Goal: Task Accomplishment & Management: Manage account settings

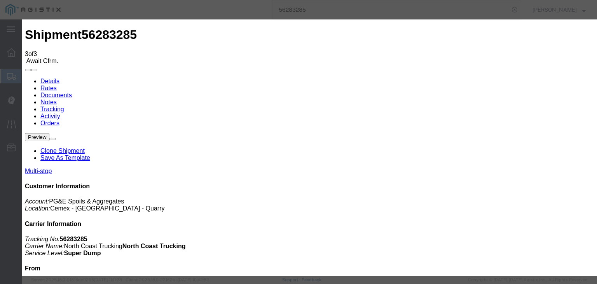
type input "[DATE]"
type input "3:00 AM"
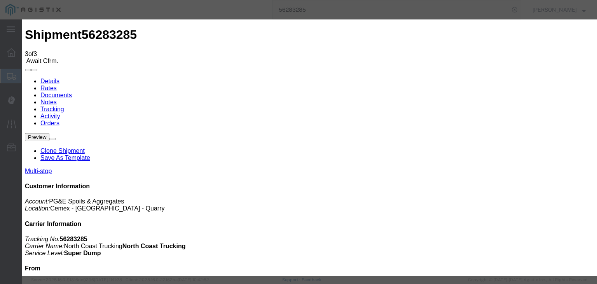
type input "[DATE]"
drag, startPoint x: 262, startPoint y: 94, endPoint x: 266, endPoint y: 101, distance: 7.5
type input "7:36 AM"
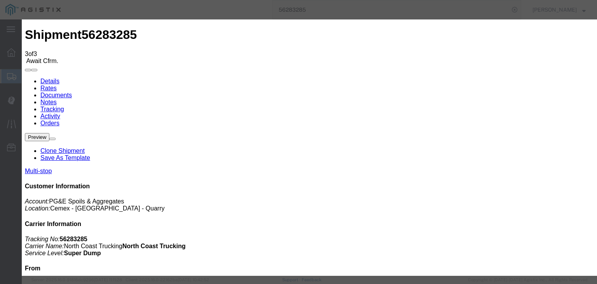
select select "ARVDLVLOC"
select select "{"pickupDeliveryInfoId": "121846936","pickupOrDelivery": "D","stopNum": "2","lo…"
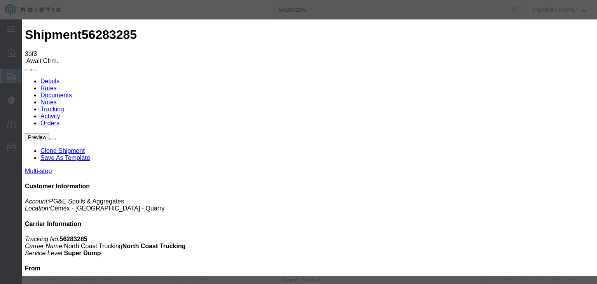
select select "CA"
type input "[PERSON_NAME]"
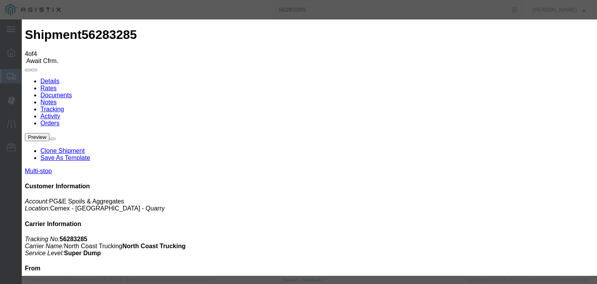
type input "[DATE]"
type input "3:00 AM"
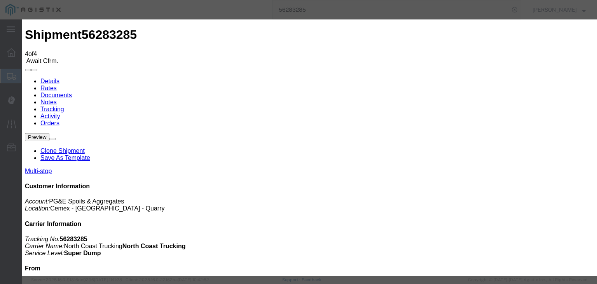
type input "[DATE]"
type input "5:15 PM"
drag, startPoint x: 221, startPoint y: 111, endPoint x: 218, endPoint y: 116, distance: 6.3
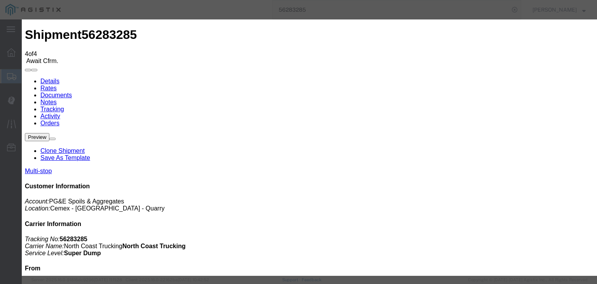
select select "DPTDLVLOC"
drag, startPoint x: 410, startPoint y: 94, endPoint x: 412, endPoint y: 103, distance: 9.5
select select "{"pickupDeliveryInfoId": "121846936","pickupOrDelivery": "D","stopNum": "2","lo…"
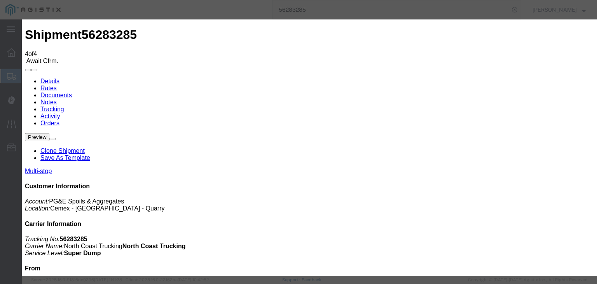
select select "CA"
type input "[PERSON_NAME]"
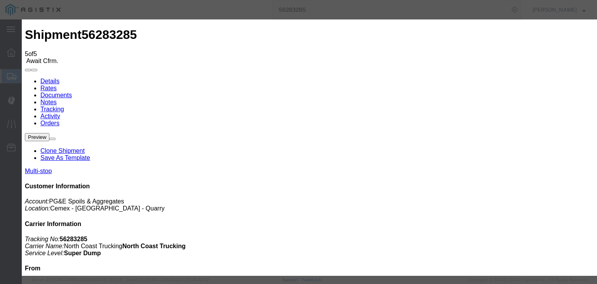
type input "[DATE]"
type input "3:00 AM"
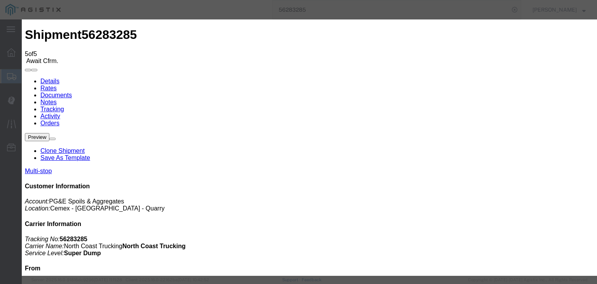
type input "[DATE]"
type input "5:50 PM"
select select "ARVDLVLOC"
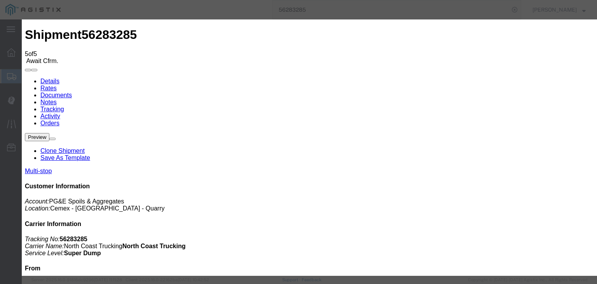
type input "Clovis"
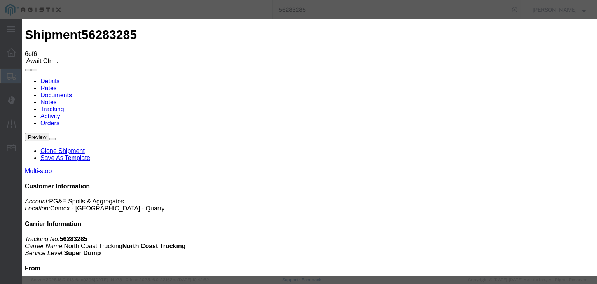
type input "[DATE]"
type input "3:00 AM"
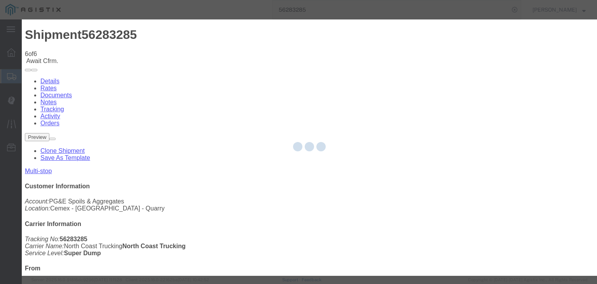
click at [407, 131] on div at bounding box center [309, 147] width 575 height 256
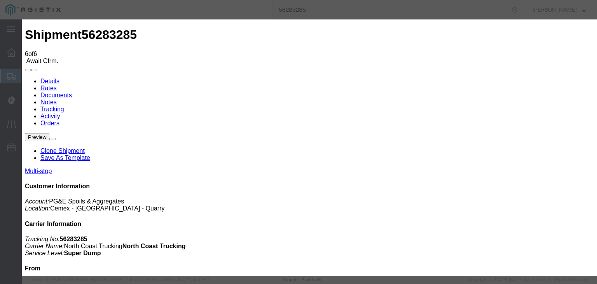
select select "CA"
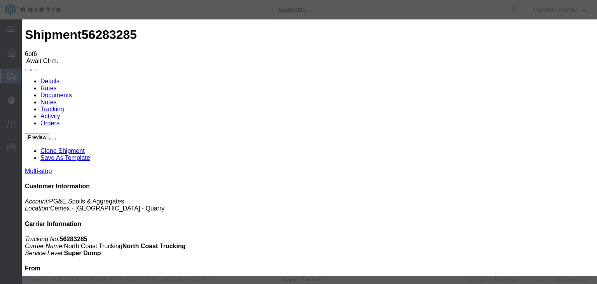
type input "[DATE]"
type input "3:00 AM"
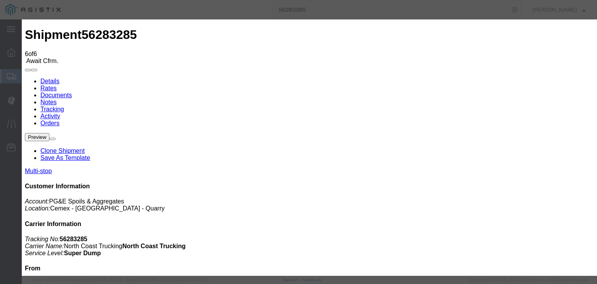
type input "[DATE]"
type input "6:00 PM"
drag, startPoint x: 238, startPoint y: 111, endPoint x: 233, endPoint y: 111, distance: 5.5
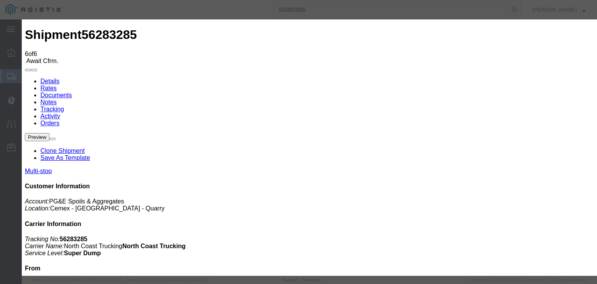
select select "DPTDLVLOC"
drag, startPoint x: 437, startPoint y: 98, endPoint x: 435, endPoint y: 102, distance: 4.7
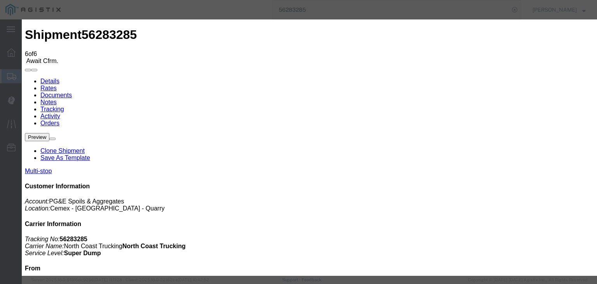
drag, startPoint x: 398, startPoint y: 95, endPoint x: 398, endPoint y: 101, distance: 5.8
select select "CA"
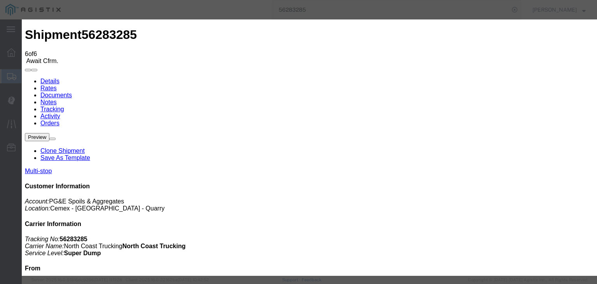
type input "Clovis"
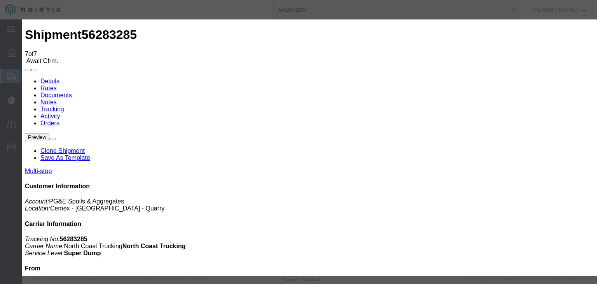
type input "[DATE]"
type input "3:00 AM"
drag, startPoint x: 211, startPoint y: 170, endPoint x: 238, endPoint y: 140, distance: 40.5
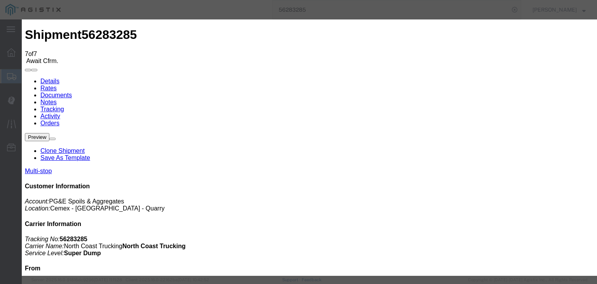
type input "[DATE]"
drag, startPoint x: 249, startPoint y: 103, endPoint x: 266, endPoint y: 102, distance: 17.1
type input "6:00 PM"
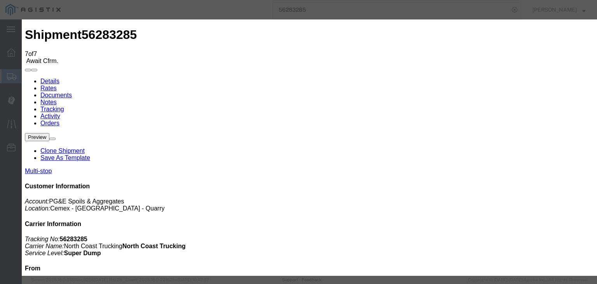
drag, startPoint x: 238, startPoint y: 110, endPoint x: 236, endPoint y: 117, distance: 7.4
select select "BREAKSTART"
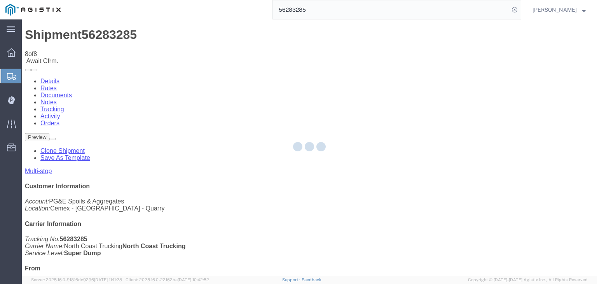
click at [409, 74] on div at bounding box center [309, 147] width 575 height 256
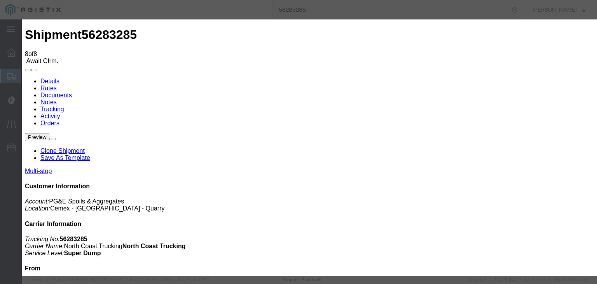
type input "[DATE]"
type input "3:00 AM"
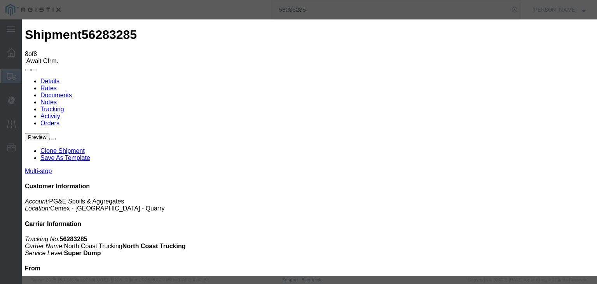
type input "[DATE]"
type input "6:30 PM"
select select "BREAKSTOP"
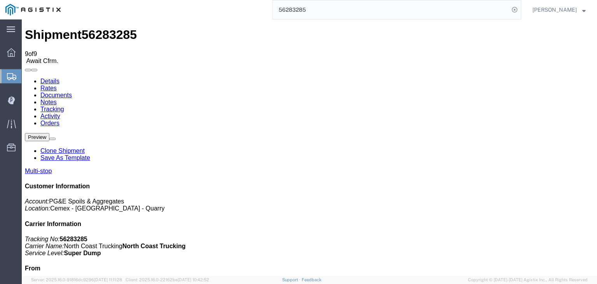
click at [72, 92] on link "Documents" at bounding box center [55, 95] width 31 height 7
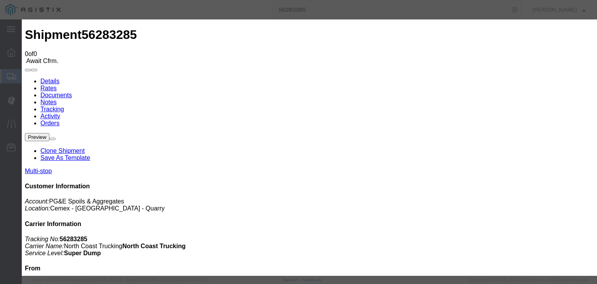
type input "C:\fakepath\[DATE] PGE 1625177-56283285 JGT.pdf"
type input "Freight Bill and Weight Ticket"
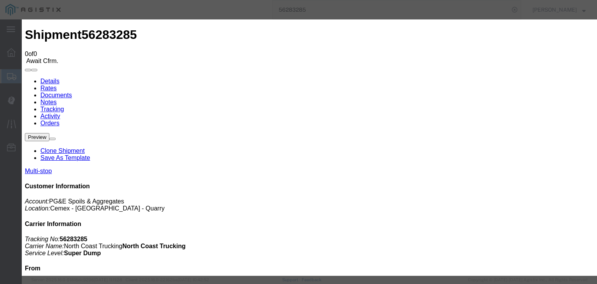
select select
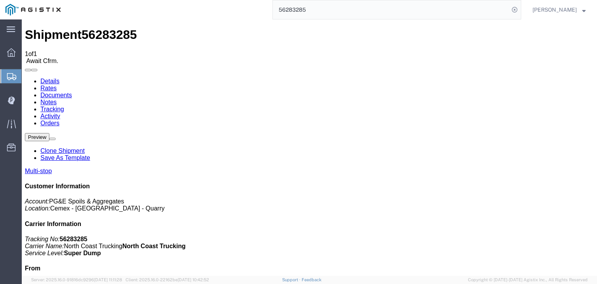
click at [64, 106] on link "Tracking" at bounding box center [52, 109] width 24 height 7
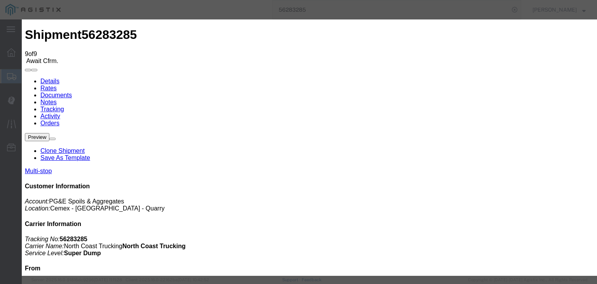
type input "[DATE]"
type input "3:00 AM"
drag, startPoint x: 209, startPoint y: 169, endPoint x: 234, endPoint y: 149, distance: 32.4
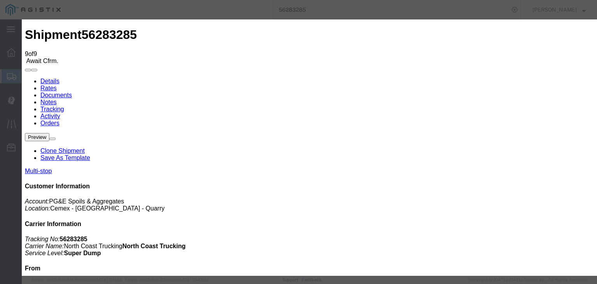
type input "[DATE]"
type input "7:00 PM"
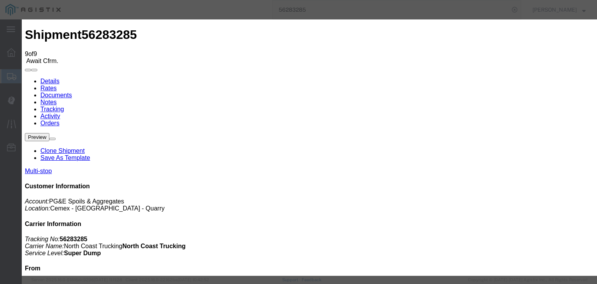
select select "DELIVRED"
select select "{"pickupDeliveryInfoId": "121846935","pickupOrDelivery": "P","stopNum": "1","lo…"
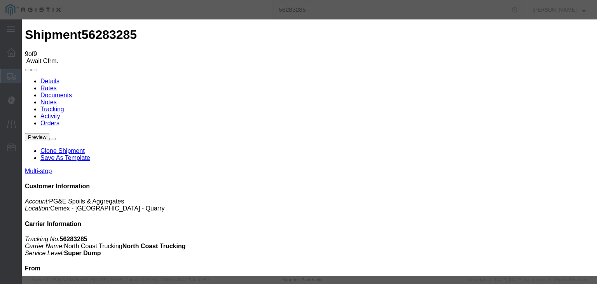
select select "CA"
type input "[GEOGRAPHIC_DATA]"
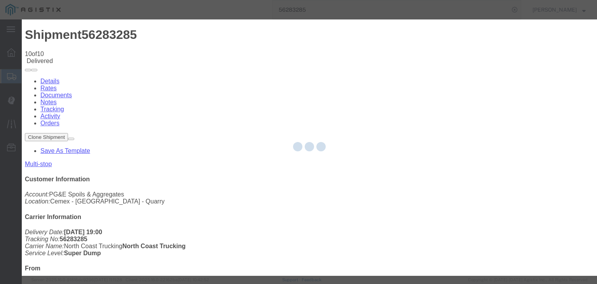
click at [413, 199] on div at bounding box center [309, 147] width 575 height 256
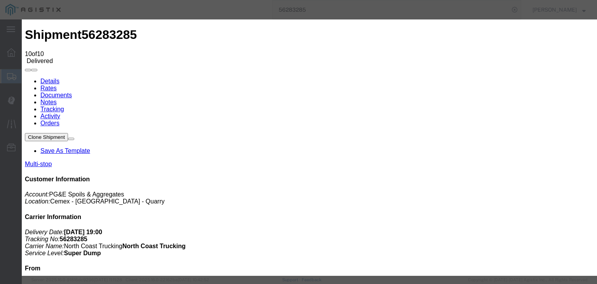
paste textarea "Point of origin: time ends at original starting point empty."
type textarea "Point of origin: time ends at original starting point empty."
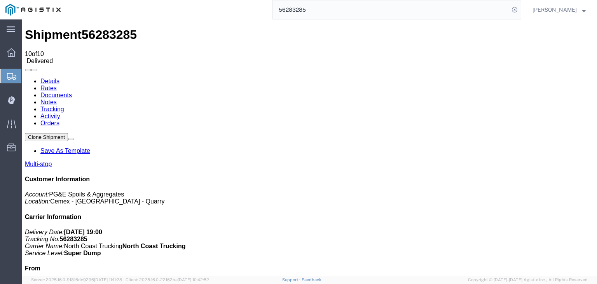
click at [57, 99] on link "Notes" at bounding box center [48, 102] width 16 height 7
click at [331, 8] on input "56283285" at bounding box center [391, 9] width 236 height 19
type input "56026669"
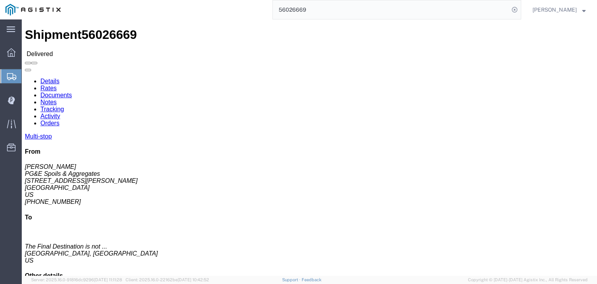
click link "Documents"
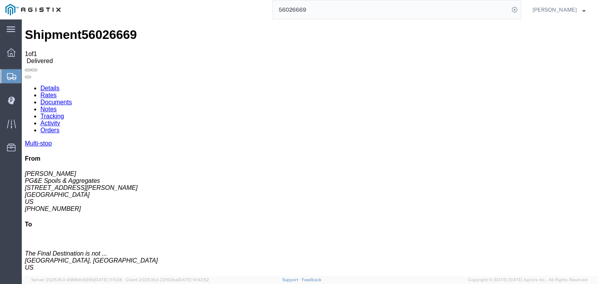
click at [57, 106] on link "Notes" at bounding box center [48, 109] width 16 height 7
click at [64, 113] on link "Tracking" at bounding box center [52, 116] width 24 height 7
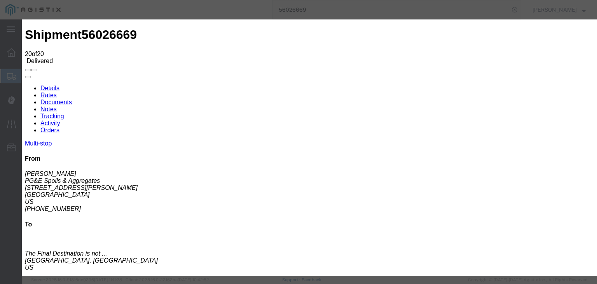
select select "{"pickupDeliveryInfoId": "121325627","pickupOrDelivery": "P","stopNum": "1","lo…"
type input "[GEOGRAPHIC_DATA]"
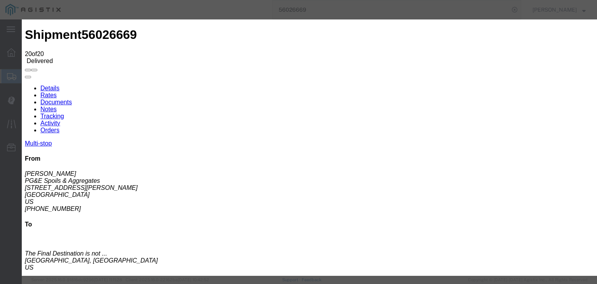
select select
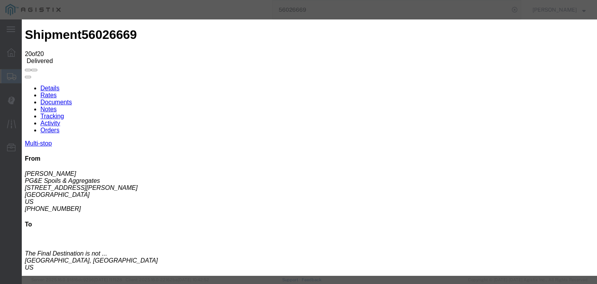
type input "[GEOGRAPHIC_DATA][PERSON_NAME]"
paste textarea "Point of origin: time ends at original starting point empty."
type textarea "Point of origin: time ends at original starting point empty."
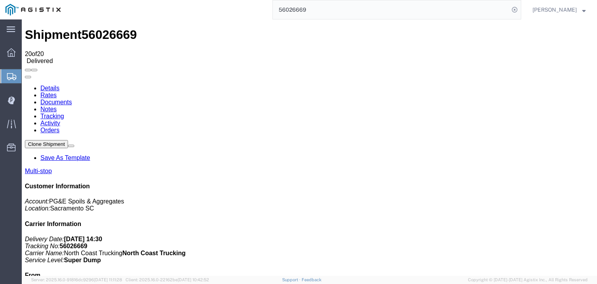
click at [57, 106] on link "Notes" at bounding box center [48, 109] width 16 height 7
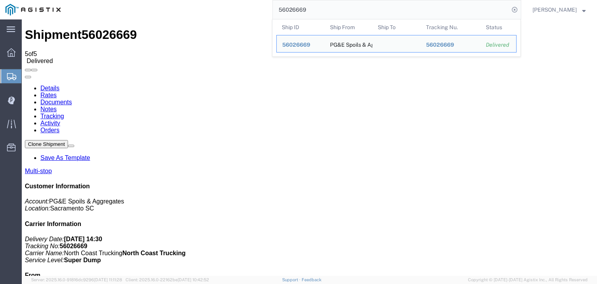
click at [348, 18] on input "56026669" at bounding box center [391, 9] width 236 height 19
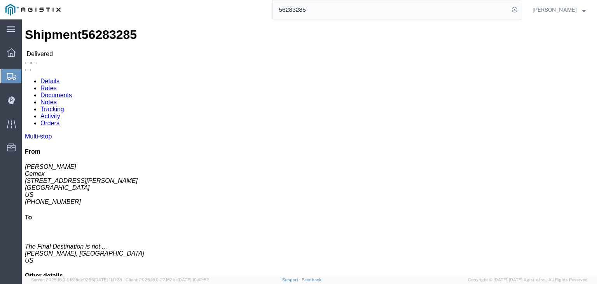
click link "Documents"
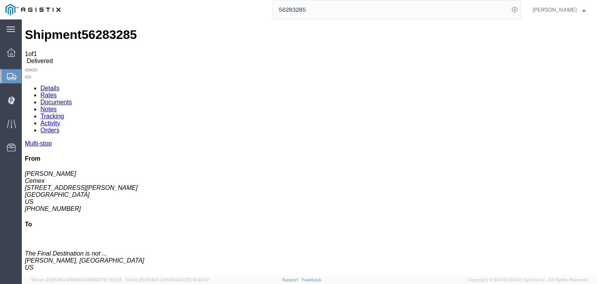
click at [64, 113] on link "Tracking" at bounding box center [52, 116] width 24 height 7
click at [57, 106] on link "Notes" at bounding box center [48, 109] width 16 height 7
click at [64, 113] on link "Tracking" at bounding box center [52, 116] width 24 height 7
click at [312, 7] on input "56283285" at bounding box center [391, 9] width 236 height 19
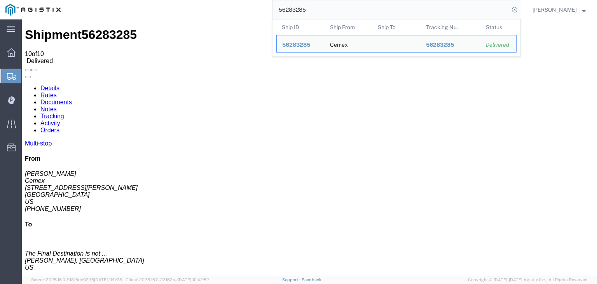
click at [312, 7] on input "56283285" at bounding box center [391, 9] width 236 height 19
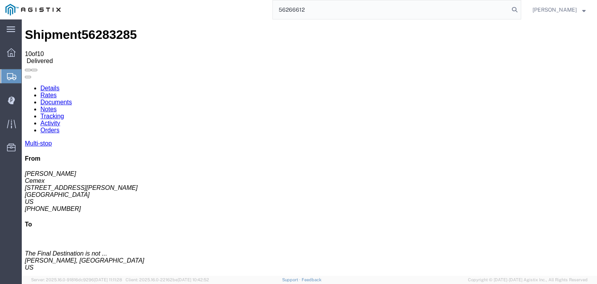
type input "56266612"
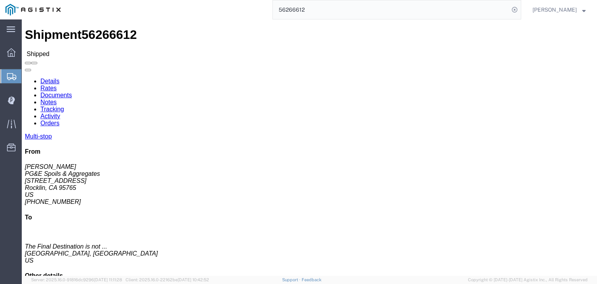
click link "Documents"
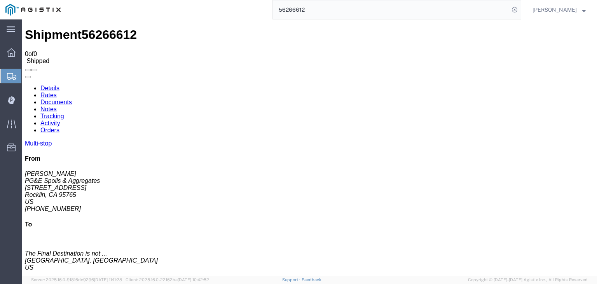
click at [64, 113] on link "Tracking" at bounding box center [52, 116] width 24 height 7
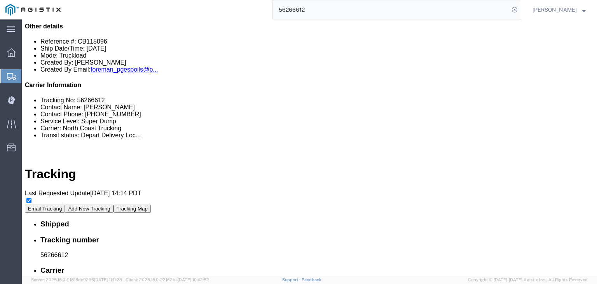
scroll to position [260, 0]
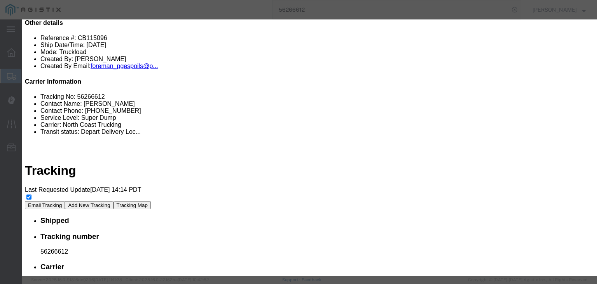
type input "12:00 PM"
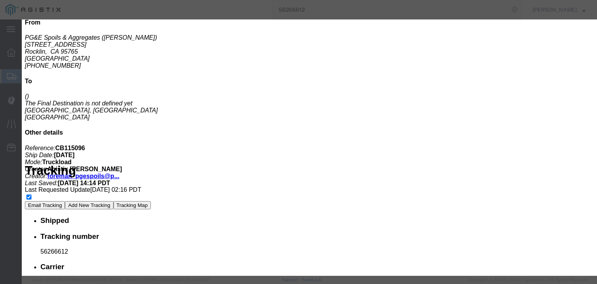
type input "7:00 AM"
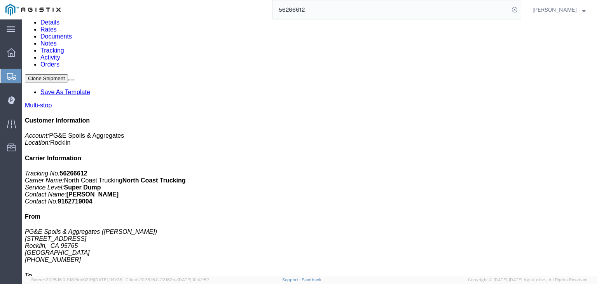
scroll to position [65, 0]
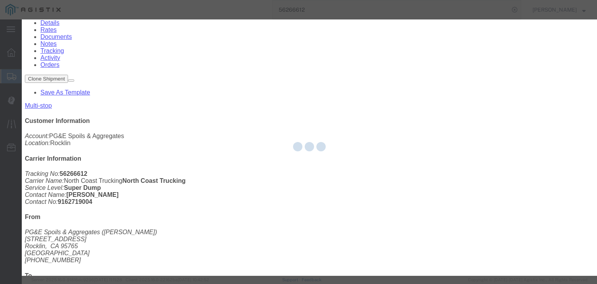
click at [269, 98] on div at bounding box center [309, 147] width 575 height 256
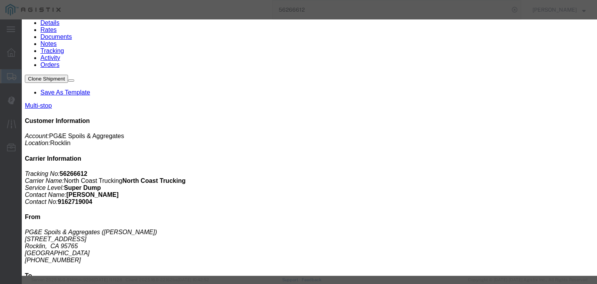
type input "11:30 AM"
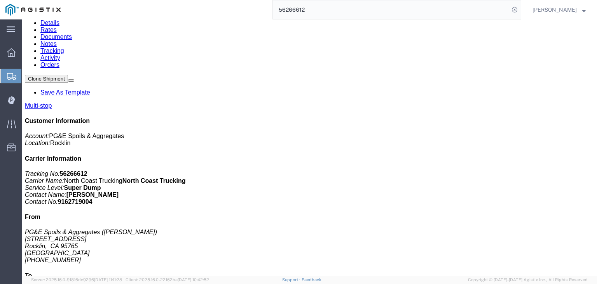
scroll to position [0, 0]
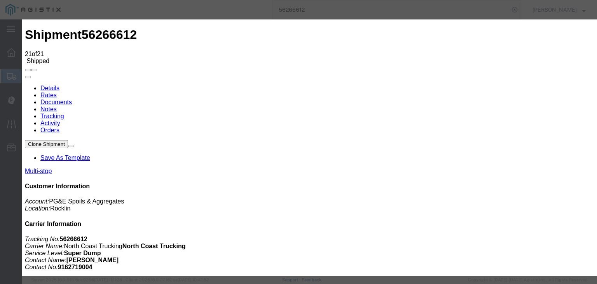
type input "[DATE]"
type input "3:00 AM"
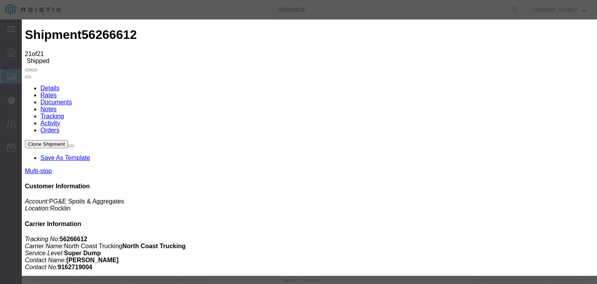
type input "[DATE]"
type input "11:30 AM"
select select "BREAKSTART"
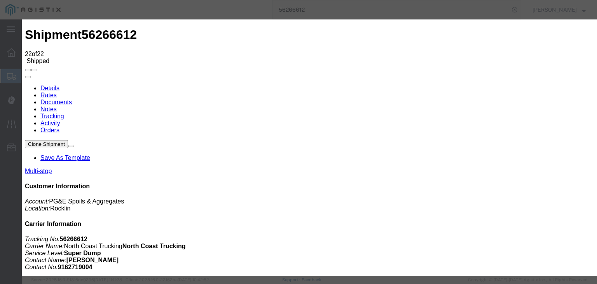
type input "[DATE]"
type input "3:00 AM"
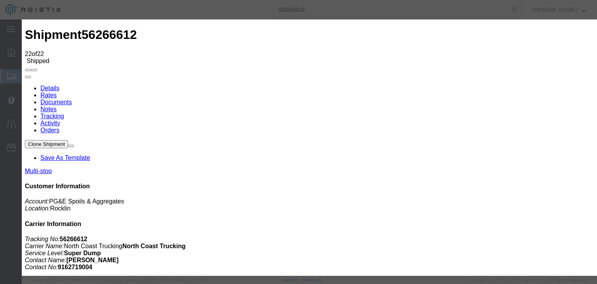
type input "[DATE]"
type input "3:00 AM"
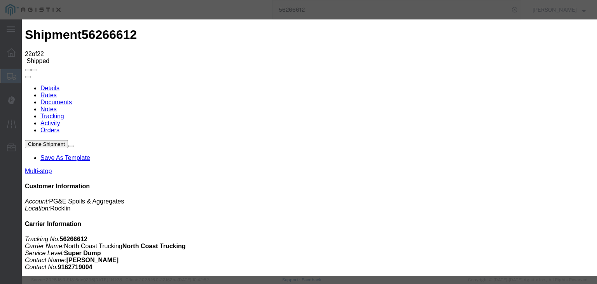
type input "[DATE]"
type input "7:30 AM"
drag, startPoint x: 171, startPoint y: 112, endPoint x: 154, endPoint y: 121, distance: 19.3
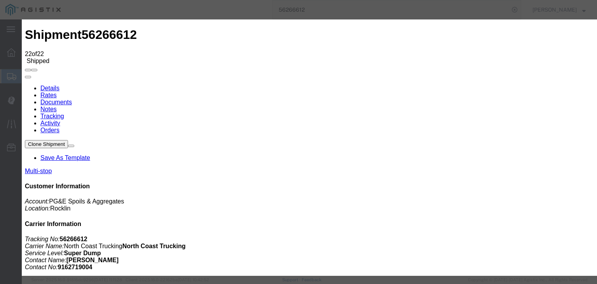
select select "DPTDLVLOC"
select select "{"pickupDeliveryInfoId": "121812908","pickupOrDelivery": "D","stopNum": "2","lo…"
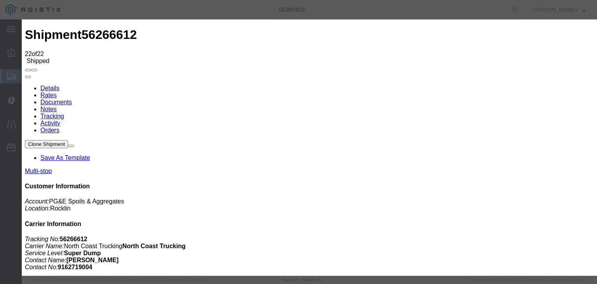
select select "CA"
type input "Lincoln"
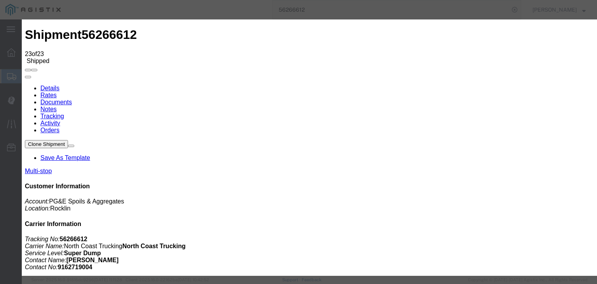
type input "[DATE]"
type input "3:00 AM"
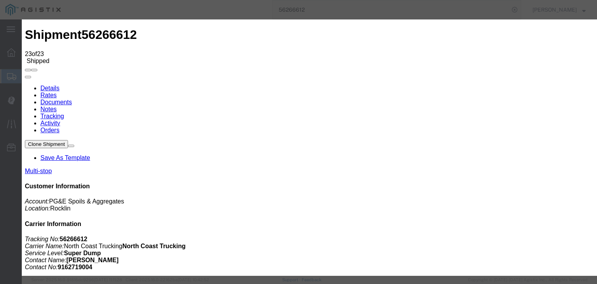
type input "[DATE]"
type input "8:15 AM"
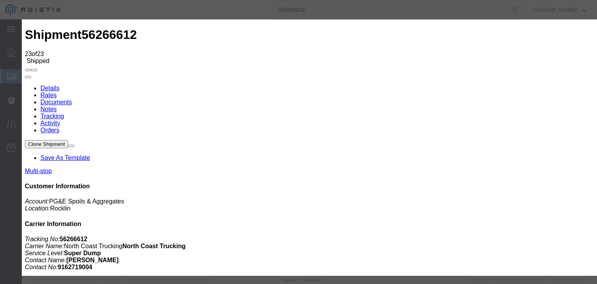
select select "DPTDLVLOC"
select select "{"pickupDeliveryInfoId": "121812908","pickupOrDelivery": "D","stopNum": "2","lo…"
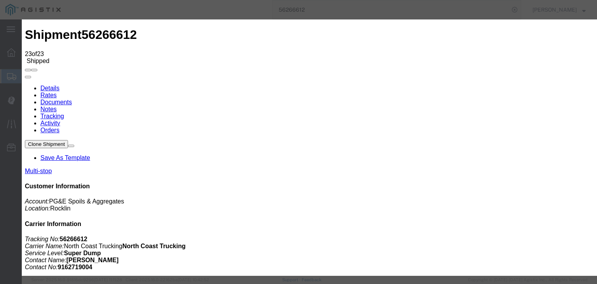
select select "CA"
type input "Lincoln"
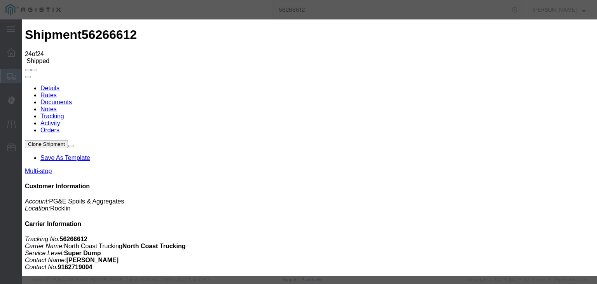
type input "[DATE]"
type input "3:00 AM"
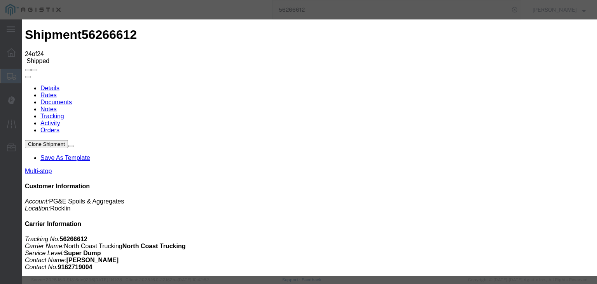
type input "[DATE]"
type input "8:45 AM"
drag, startPoint x: 236, startPoint y: 111, endPoint x: 232, endPoint y: 117, distance: 7.3
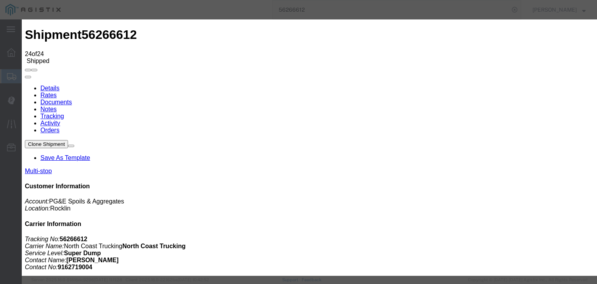
select select "ARVDLVLOC"
drag, startPoint x: 424, startPoint y: 98, endPoint x: 424, endPoint y: 103, distance: 4.7
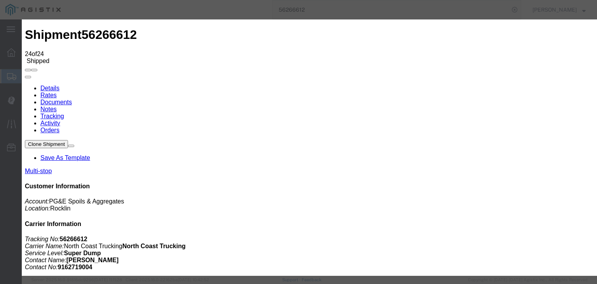
select select "{"pickupDeliveryInfoId": "121812908","pickupOrDelivery": "D","stopNum": "2","lo…"
select select "CA"
type input "Lincoln"
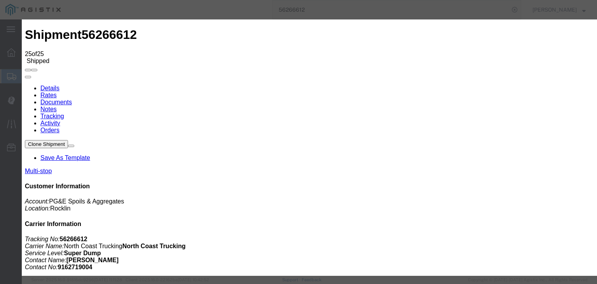
type input "[DATE]"
type input "3:00 AM"
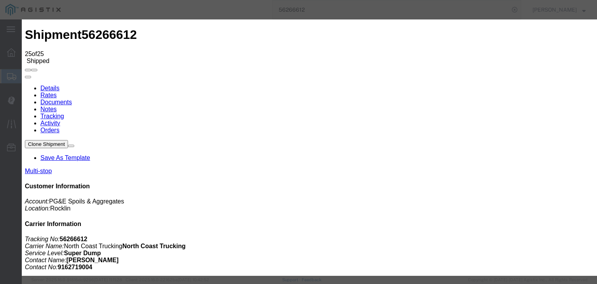
type input "[DATE]"
type input "8:50 AM"
drag, startPoint x: 231, startPoint y: 112, endPoint x: 227, endPoint y: 114, distance: 4.0
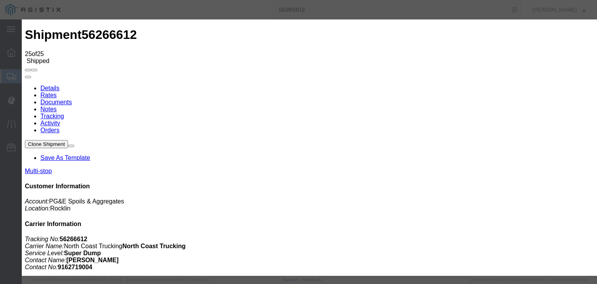
select select "DPTDLVLOC"
select select "{"pickupDeliveryInfoId": "121812908","pickupOrDelivery": "D","stopNum": "2","lo…"
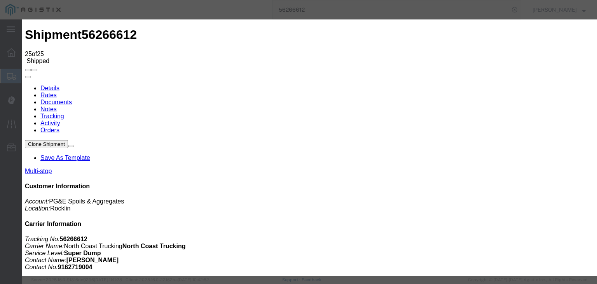
select select "CA"
type input "Lincoln"
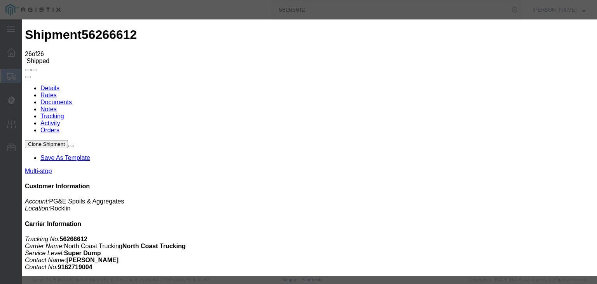
type input "[DATE]"
type input "3:00 AM"
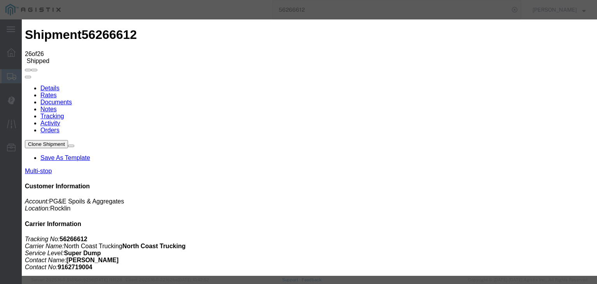
type input "[DATE]"
type input "9:15 AM"
drag, startPoint x: 249, startPoint y: 114, endPoint x: 246, endPoint y: 117, distance: 4.1
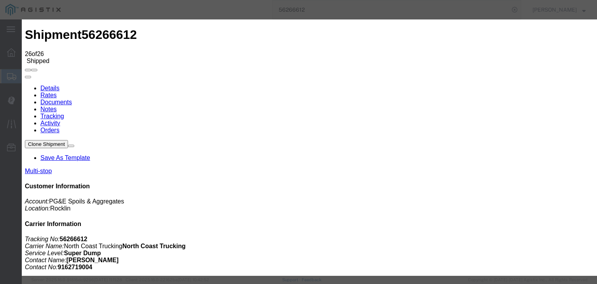
select select "DPTPULOC"
drag, startPoint x: 406, startPoint y: 94, endPoint x: 407, endPoint y: 103, distance: 8.6
select select "{"pickupDeliveryInfoId": "121812907","pickupOrDelivery": "P","stopNum": "1","lo…"
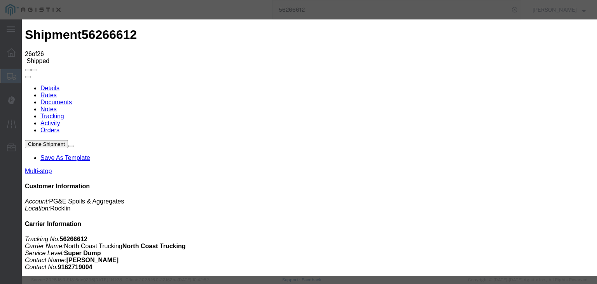
select select "CA"
type input "Rocklin"
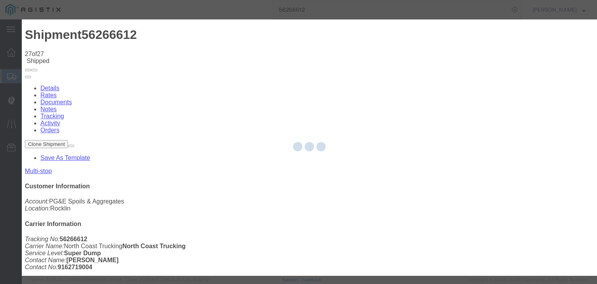
click at [257, 101] on div at bounding box center [309, 147] width 575 height 256
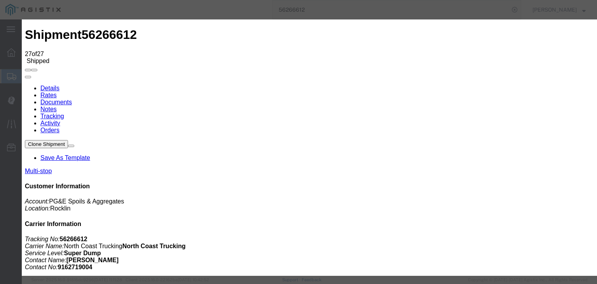
type input "2:15 PM"
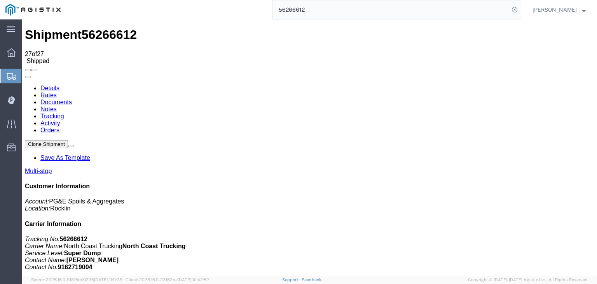
click at [72, 99] on link "Documents" at bounding box center [55, 102] width 31 height 7
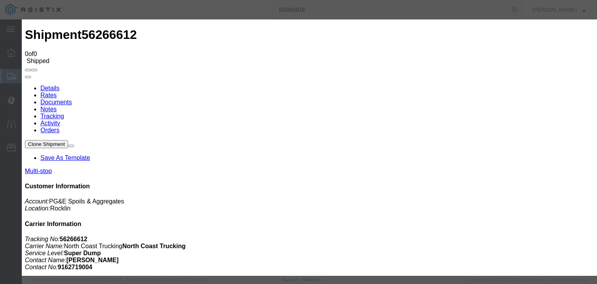
type input "C:\fakepath\[DATE] PGE 126968-56266612 Gene.pdf"
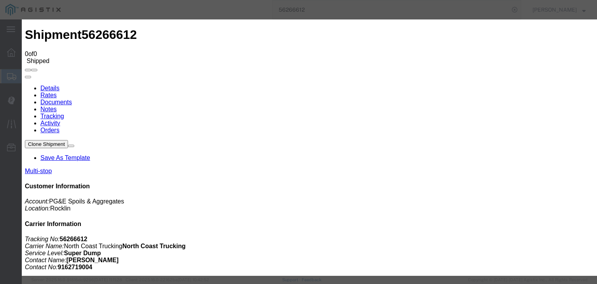
type input "Freight Bill"
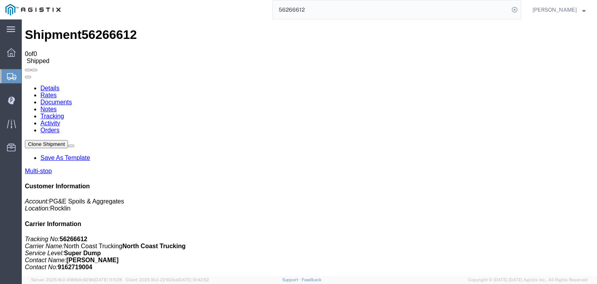
select select
click at [64, 113] on link "Tracking" at bounding box center [52, 116] width 24 height 7
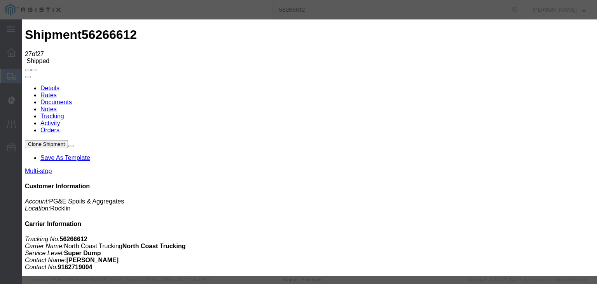
type input "[DATE]"
type input "3:00 AM"
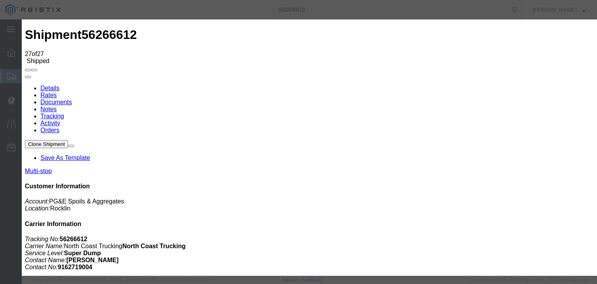
type input "[DATE]"
drag, startPoint x: 266, startPoint y: 94, endPoint x: 270, endPoint y: 103, distance: 9.7
type input "2:15 PM"
drag, startPoint x: 220, startPoint y: 108, endPoint x: 217, endPoint y: 115, distance: 8.2
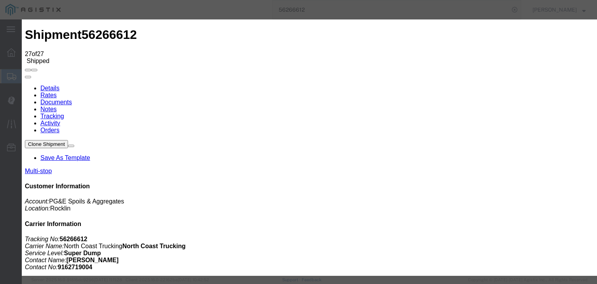
select select "DELIVRED"
drag, startPoint x: 390, startPoint y: 96, endPoint x: 393, endPoint y: 101, distance: 5.6
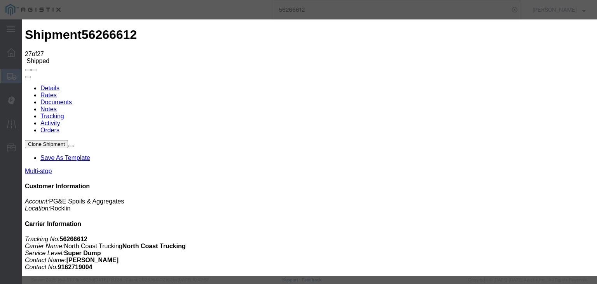
select select "{"pickupDeliveryInfoId": "121812907","pickupOrDelivery": "P","stopNum": "1","lo…"
select select "CA"
type input "Rocklin"
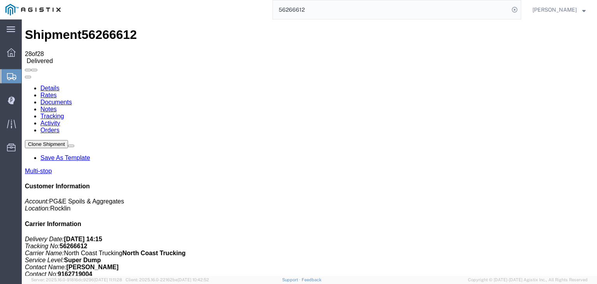
click at [57, 106] on link "Notes" at bounding box center [48, 109] width 16 height 7
click at [342, 12] on input "56266612" at bounding box center [391, 9] width 236 height 19
type input "56280939"
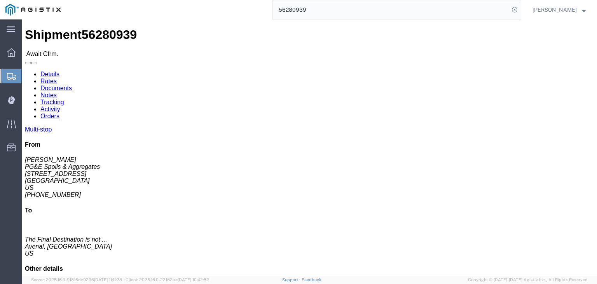
click link "Documents"
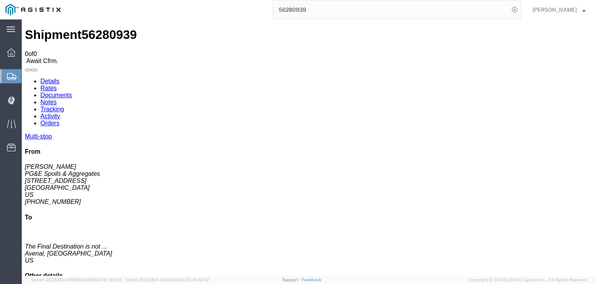
click at [64, 106] on link "Tracking" at bounding box center [52, 109] width 24 height 7
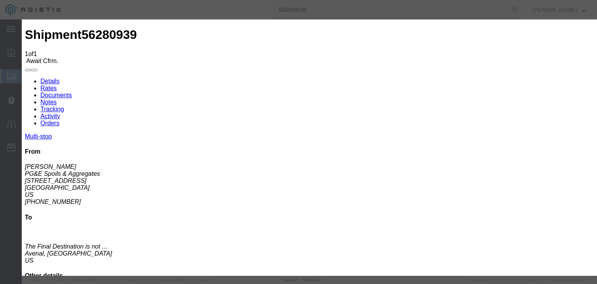
type input "[DATE]"
type input "3:00 AM"
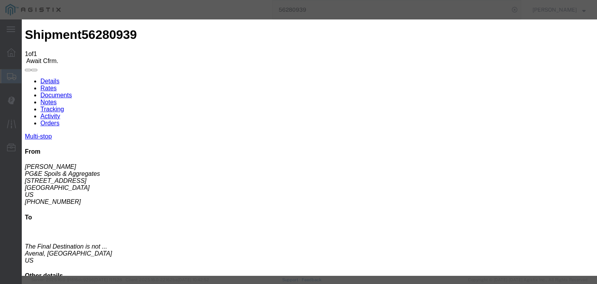
type input "[DATE]"
type input "5:00 AM"
drag, startPoint x: 235, startPoint y: 113, endPoint x: 234, endPoint y: 117, distance: 4.5
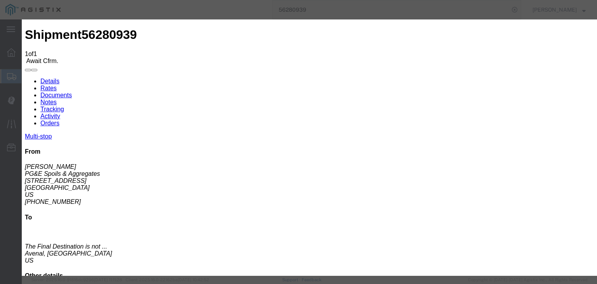
select select "ARVPULOC"
select select "{"pickupDeliveryInfoId": "121842145","pickupOrDelivery": "P","stopNum": "1","lo…"
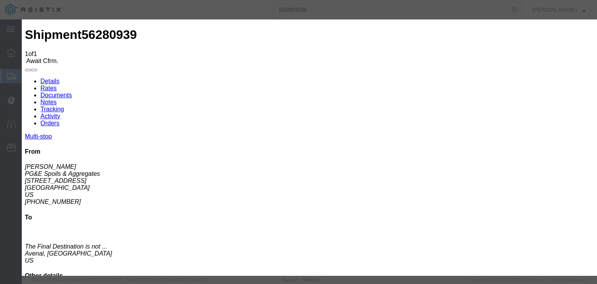
select select "CA"
type input "[GEOGRAPHIC_DATA]"
drag, startPoint x: 485, startPoint y: 233, endPoint x: 480, endPoint y: 229, distance: 6.6
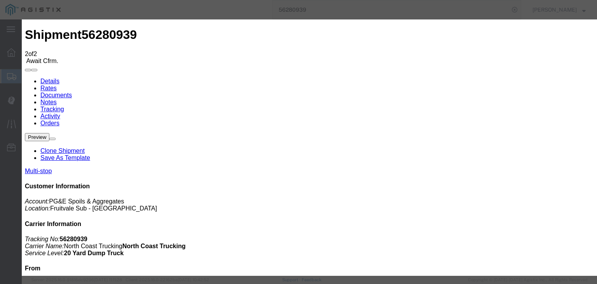
type input "[DATE]"
type input "3:00 AM"
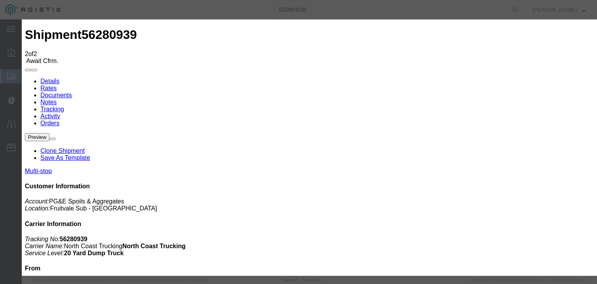
type input "[DATE]"
type input "6:56 AM"
drag, startPoint x: 225, startPoint y: 112, endPoint x: 219, endPoint y: 117, distance: 6.9
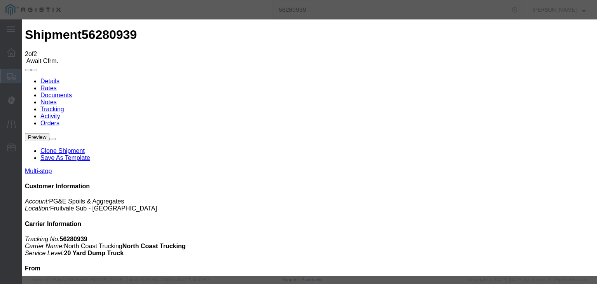
select select "DPTPULOC"
drag, startPoint x: 440, startPoint y: 96, endPoint x: 437, endPoint y: 101, distance: 6.3
select select "{"pickupDeliveryInfoId": "121842145","pickupOrDelivery": "P","stopNum": "1","lo…"
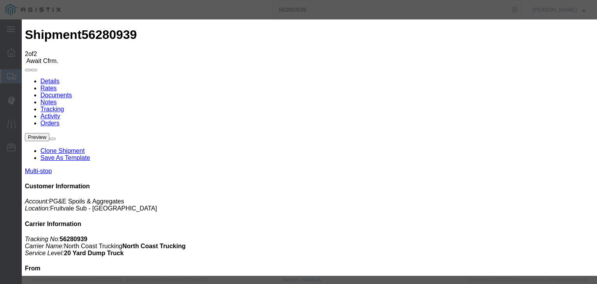
select select "CA"
type input "[GEOGRAPHIC_DATA]"
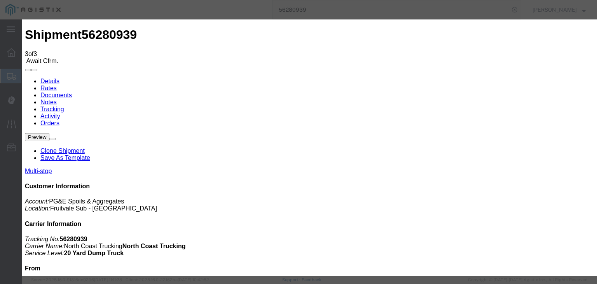
type input "[DATE]"
type input "3:00 AM"
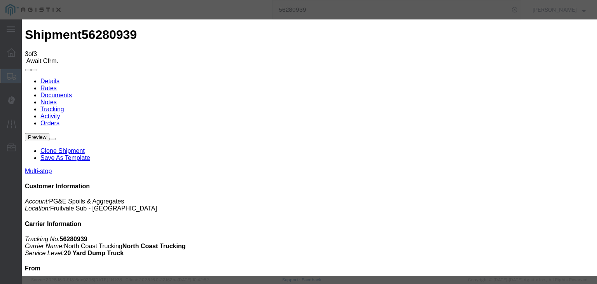
type input "[DATE]"
type input "9:02 AM"
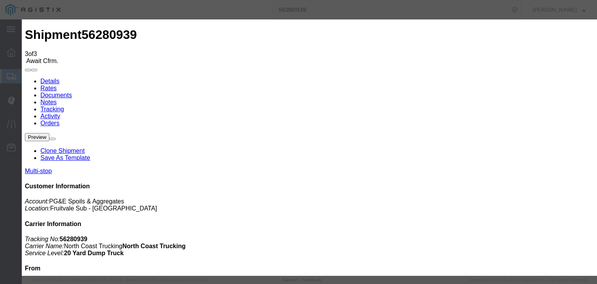
select select "ARVDLVLOC"
drag, startPoint x: 414, startPoint y: 95, endPoint x: 414, endPoint y: 101, distance: 6.2
select select "{"pickupDeliveryInfoId": "121842146","pickupOrDelivery": "D","stopNum": "2","lo…"
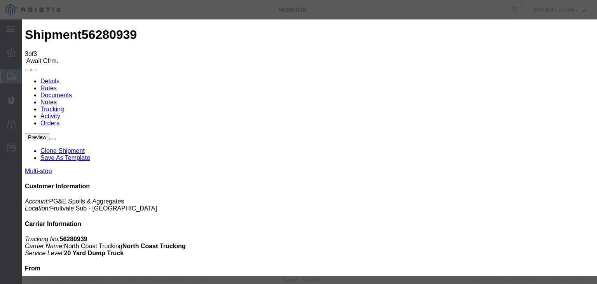
select select "CA"
type input "Avenal"
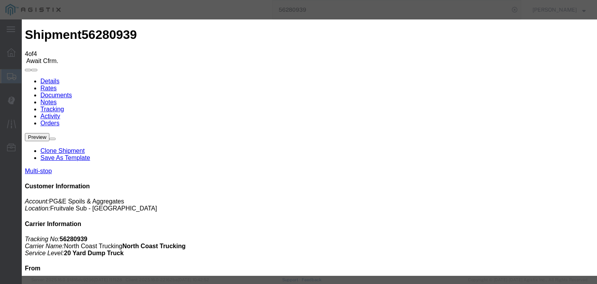
type input "[DATE]"
type input "3:00 AM"
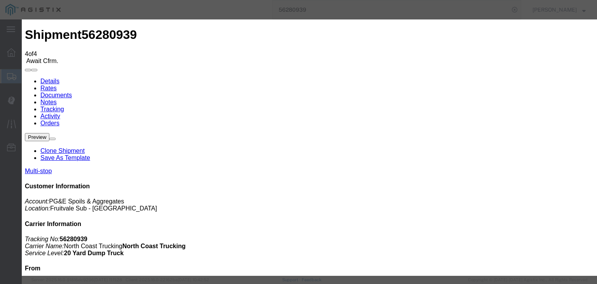
type input "[DATE]"
type input "10:06 AM"
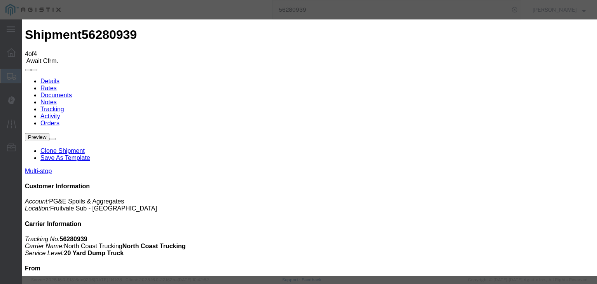
select select "DPTDLVLOC"
select select "{"pickupDeliveryInfoId": "121842146","pickupOrDelivery": "D","stopNum": "2","lo…"
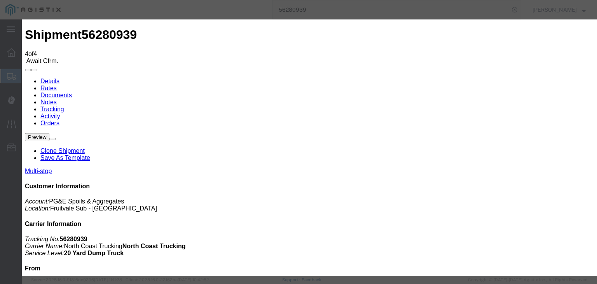
select select "CA"
type input "Avenal"
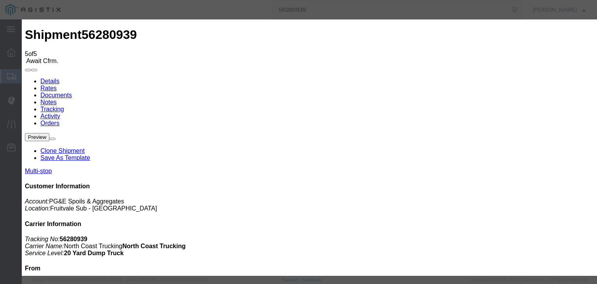
type input "[DATE]"
type input "3:00 AM"
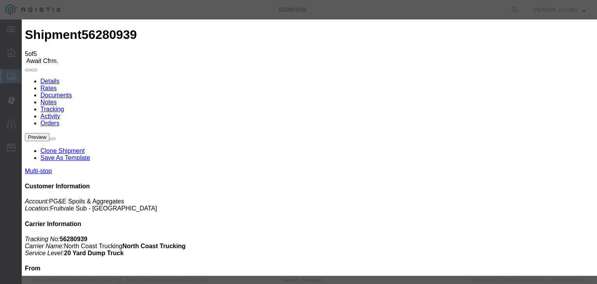
type input "[DATE]"
type input "4:00 AM"
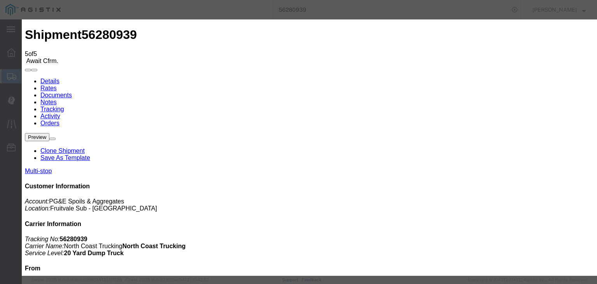
type input "[DATE]"
type input "12:06 PM"
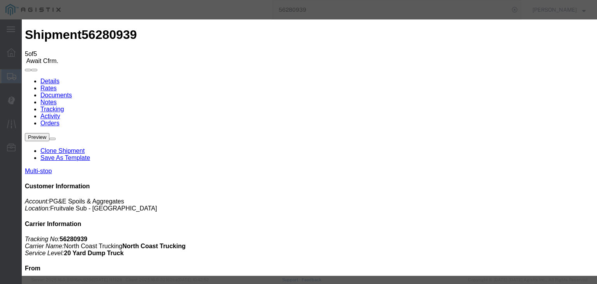
select select "ARVPULOC"
select select "{"pickupDeliveryInfoId": "121842145","pickupOrDelivery": "P","stopNum": "1","lo…"
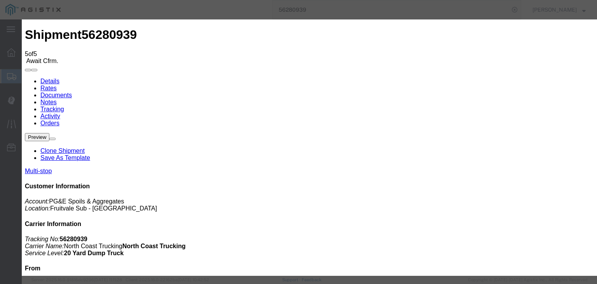
select select "CA"
type input "[GEOGRAPHIC_DATA]"
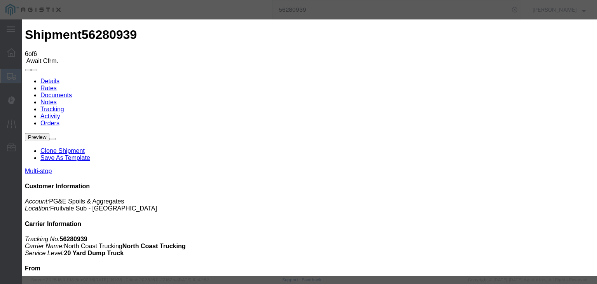
type input "[DATE]"
type input "4:00 AM"
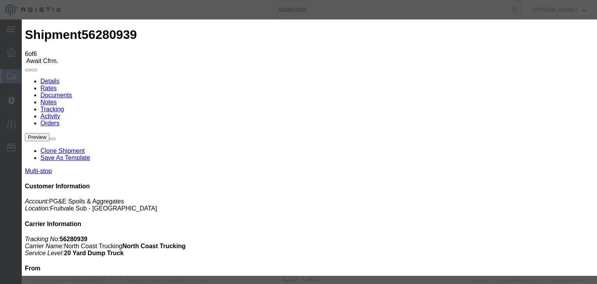
type input "[DATE]"
type input "12:20 PM"
select select "DPTPULOC"
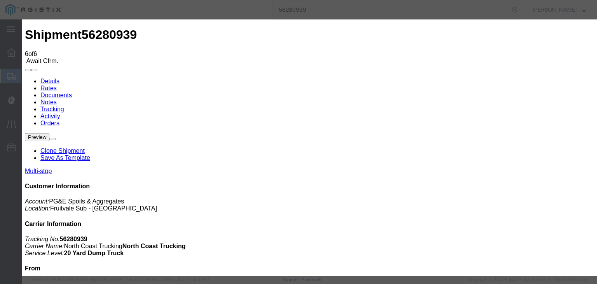
drag, startPoint x: 421, startPoint y: 97, endPoint x: 420, endPoint y: 103, distance: 6.3
select select "{"pickupDeliveryInfoId": "121842145","pickupOrDelivery": "P","stopNum": "1","lo…"
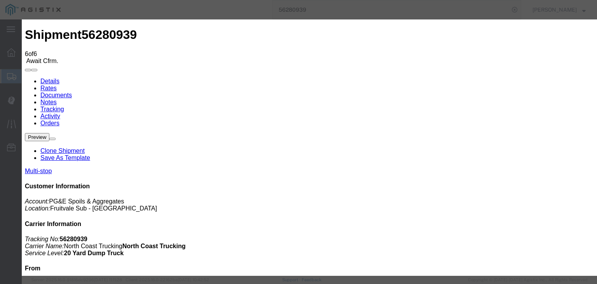
select select "CA"
type input "[GEOGRAPHIC_DATA]"
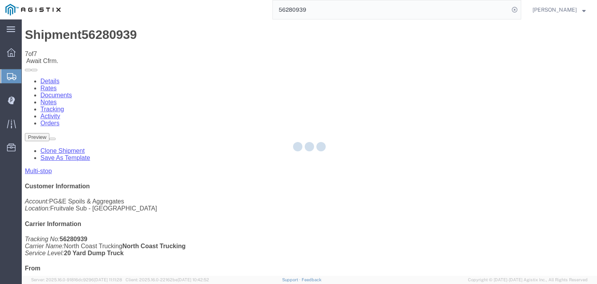
click at [409, 86] on div at bounding box center [309, 147] width 575 height 256
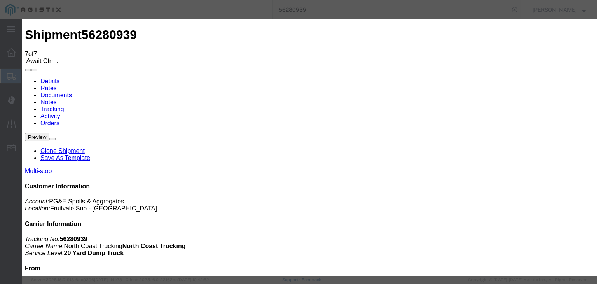
type input "[DATE]"
type input "4:00 AM"
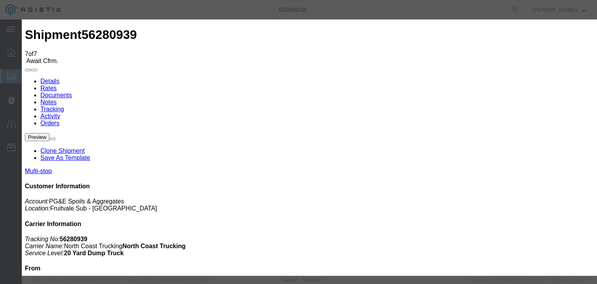
drag, startPoint x: 211, startPoint y: 168, endPoint x: 251, endPoint y: 132, distance: 53.4
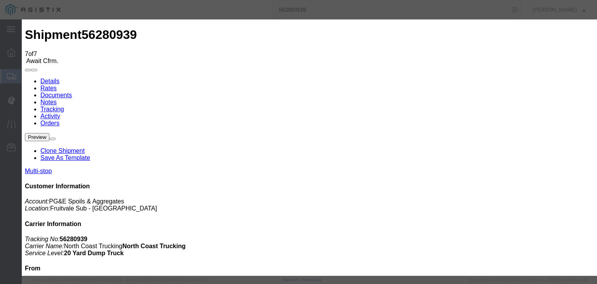
type input "[DATE]"
type input "2:47 PM"
select select "ARVDLVLOC"
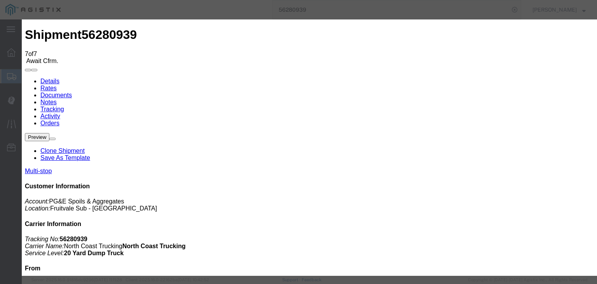
drag, startPoint x: 433, startPoint y: 95, endPoint x: 433, endPoint y: 102, distance: 6.6
select select "{"pickupDeliveryInfoId": "121842146","pickupOrDelivery": "D","stopNum": "2","lo…"
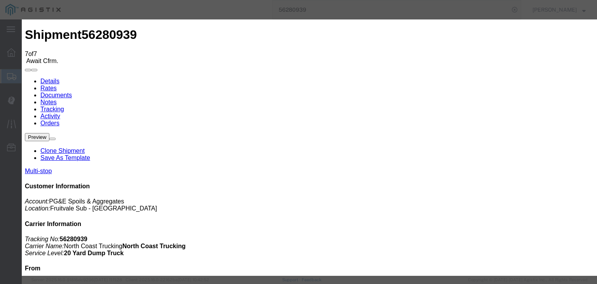
select select "CA"
type input "Avenal"
drag, startPoint x: 482, startPoint y: 240, endPoint x: 478, endPoint y: 233, distance: 8.4
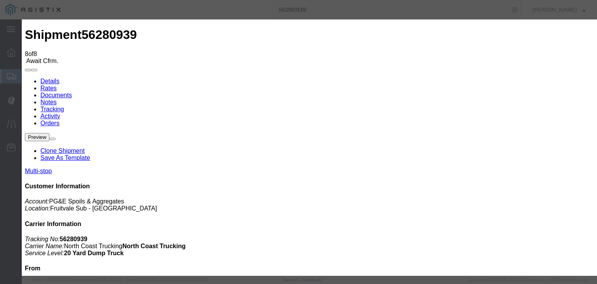
type input "[DATE]"
type input "4:00 AM"
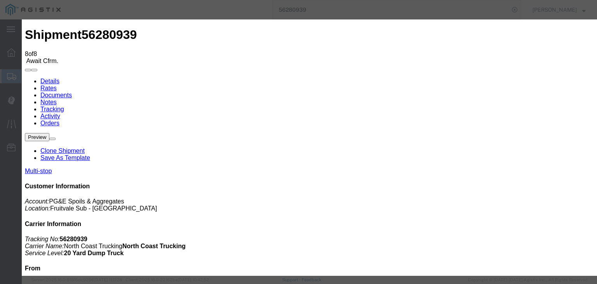
type input "[DATE]"
drag, startPoint x: 261, startPoint y: 98, endPoint x: 266, endPoint y: 100, distance: 5.7
type input "3:00 PM"
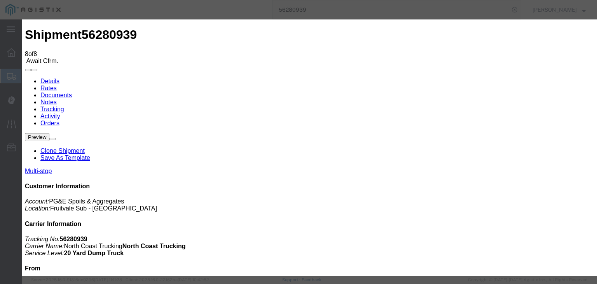
select select "DPTDLVLOC"
drag, startPoint x: 397, startPoint y: 98, endPoint x: 398, endPoint y: 102, distance: 4.4
select select "{"pickupDeliveryInfoId": "121842146","pickupOrDelivery": "D","stopNum": "2","lo…"
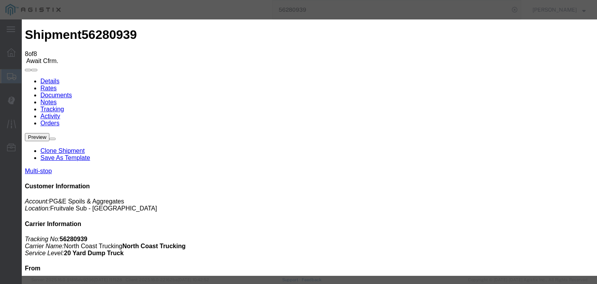
select select "CA"
type input "Avenal"
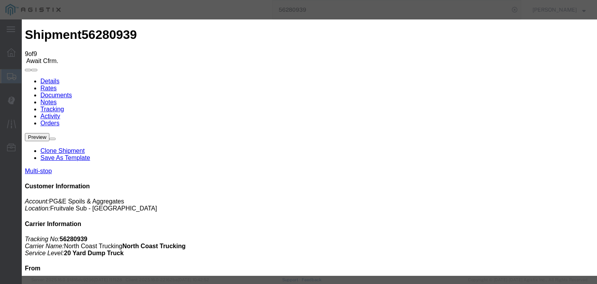
type input "[DATE]"
drag, startPoint x: 252, startPoint y: 107, endPoint x: 256, endPoint y: 104, distance: 4.2
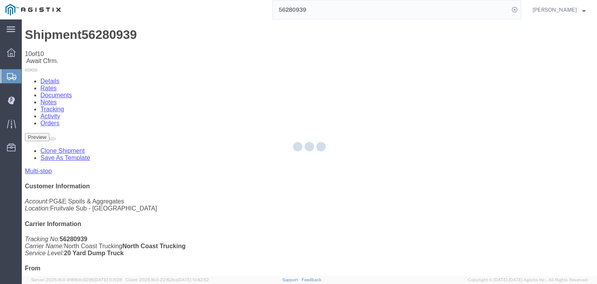
click at [388, 72] on div at bounding box center [309, 147] width 575 height 256
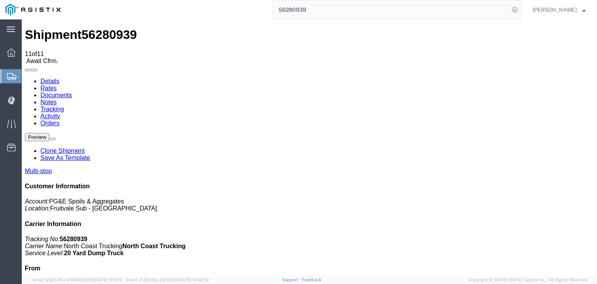
click at [72, 92] on link "Documents" at bounding box center [55, 95] width 31 height 7
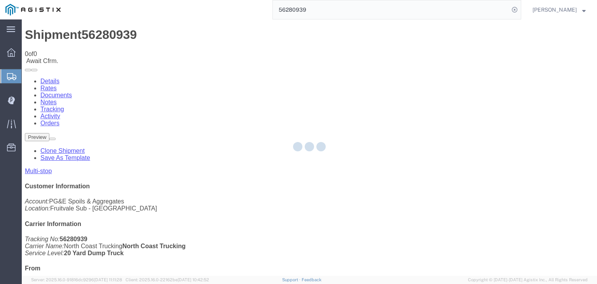
click at [320, 72] on div at bounding box center [309, 147] width 575 height 256
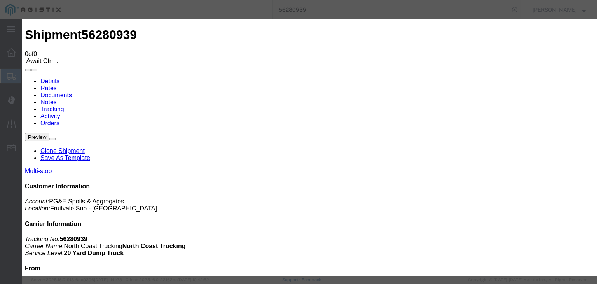
drag, startPoint x: 494, startPoint y: 139, endPoint x: 501, endPoint y: 145, distance: 8.5
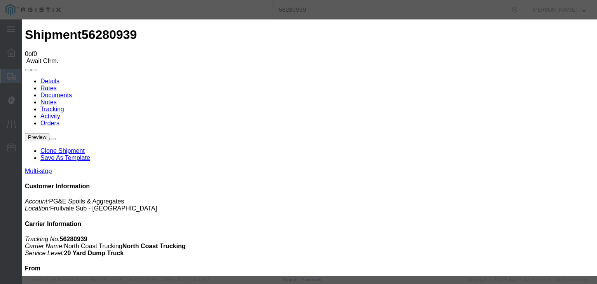
scroll to position [0, 0]
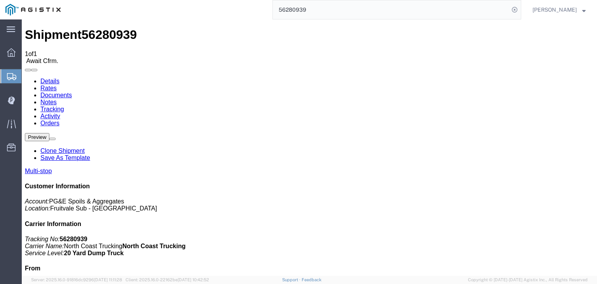
click at [64, 106] on link "Tracking" at bounding box center [52, 109] width 24 height 7
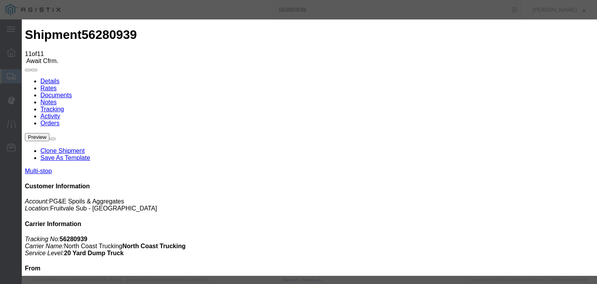
drag, startPoint x: 203, startPoint y: 112, endPoint x: 202, endPoint y: 117, distance: 4.7
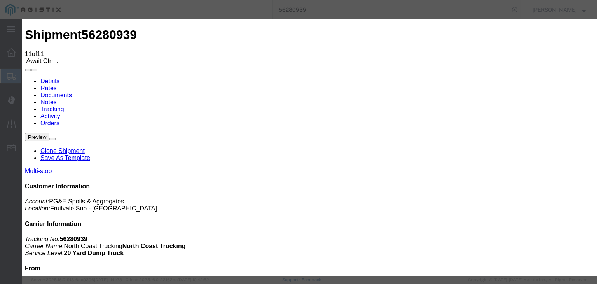
paste textarea "Point of origin: time ends at original starting point empty."
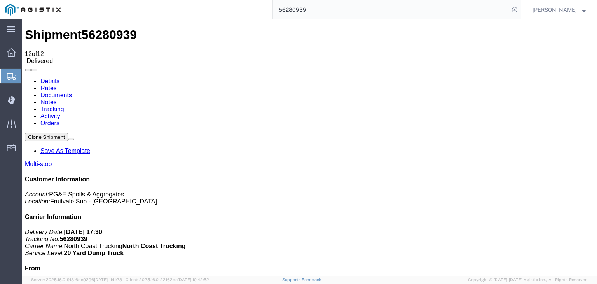
click at [72, 92] on link "Documents" at bounding box center [55, 95] width 31 height 7
click at [57, 99] on link "Notes" at bounding box center [48, 102] width 16 height 7
click at [64, 106] on link "Tracking" at bounding box center [52, 109] width 24 height 7
click at [344, 1] on input "56280939" at bounding box center [391, 9] width 236 height 19
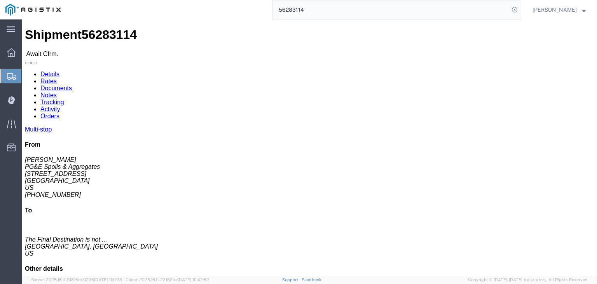
click link "Documents"
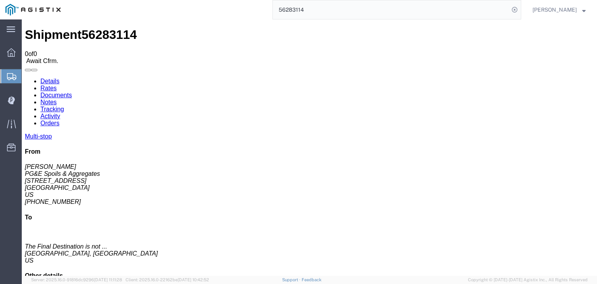
click at [64, 106] on link "Tracking" at bounding box center [52, 109] width 24 height 7
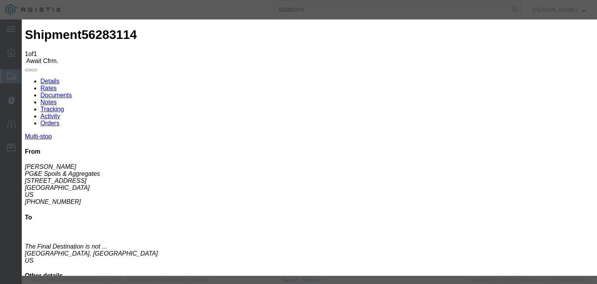
drag, startPoint x: 219, startPoint y: 109, endPoint x: 219, endPoint y: 115, distance: 6.6
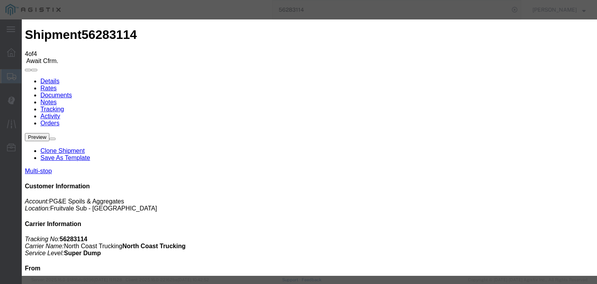
drag, startPoint x: 395, startPoint y: 97, endPoint x: 398, endPoint y: 103, distance: 6.6
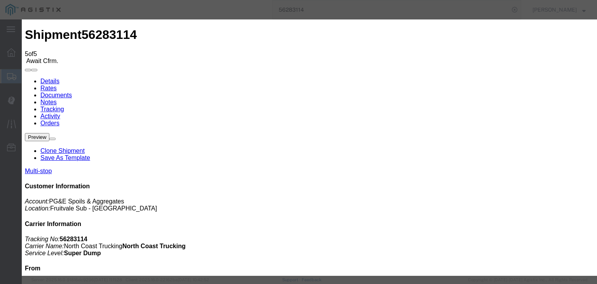
drag, startPoint x: 253, startPoint y: 96, endPoint x: 257, endPoint y: 99, distance: 4.5
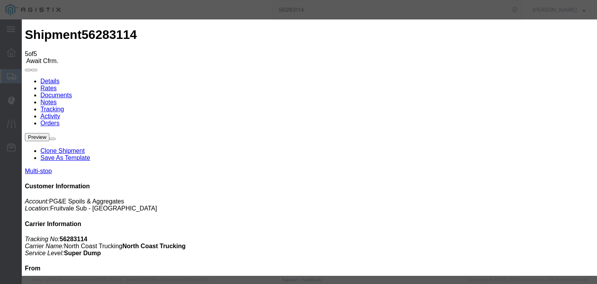
drag, startPoint x: 233, startPoint y: 111, endPoint x: 229, endPoint y: 117, distance: 7.2
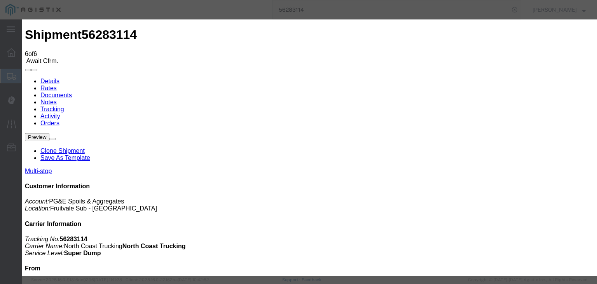
drag, startPoint x: 391, startPoint y: 100, endPoint x: 393, endPoint y: 103, distance: 4.2
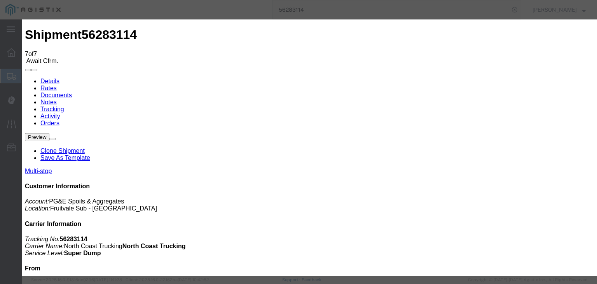
drag, startPoint x: 257, startPoint y: 97, endPoint x: 266, endPoint y: 110, distance: 16.3
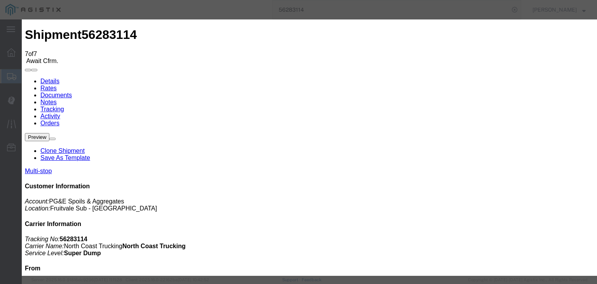
drag, startPoint x: 393, startPoint y: 95, endPoint x: 397, endPoint y: 103, distance: 8.5
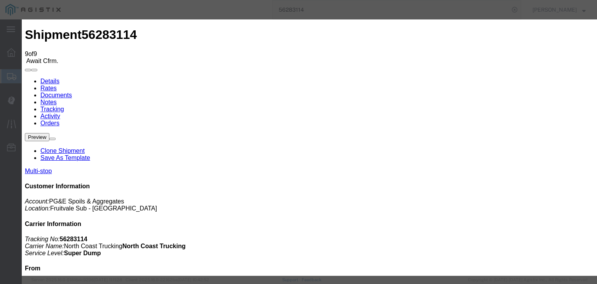
drag, startPoint x: 258, startPoint y: 100, endPoint x: 265, endPoint y: 113, distance: 14.6
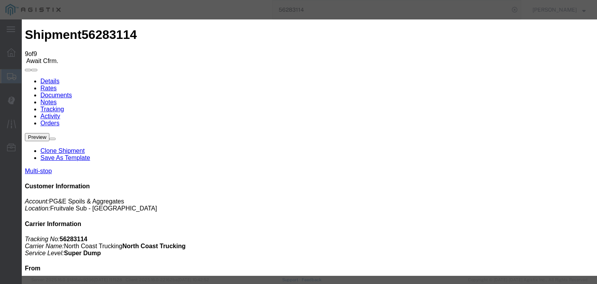
drag, startPoint x: 187, startPoint y: 110, endPoint x: 190, endPoint y: 117, distance: 7.7
drag, startPoint x: 400, startPoint y: 92, endPoint x: 403, endPoint y: 103, distance: 11.3
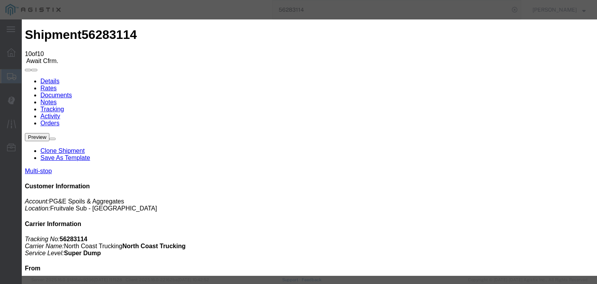
drag, startPoint x: 261, startPoint y: 96, endPoint x: 264, endPoint y: 101, distance: 6.3
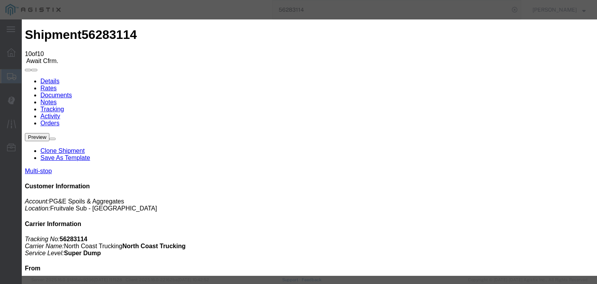
drag, startPoint x: 411, startPoint y: 98, endPoint x: 412, endPoint y: 103, distance: 4.7
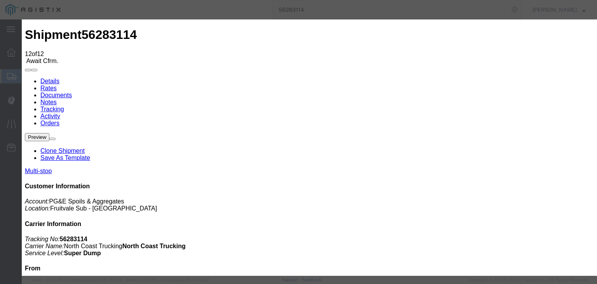
drag, startPoint x: 207, startPoint y: 169, endPoint x: 232, endPoint y: 147, distance: 33.6
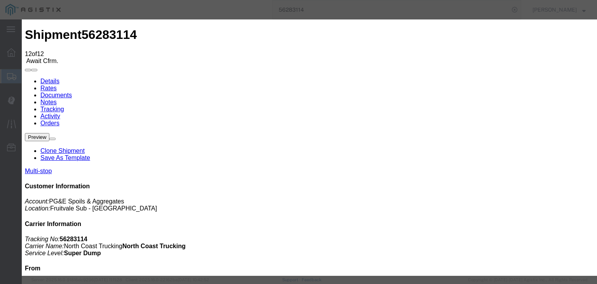
drag, startPoint x: 240, startPoint y: 112, endPoint x: 228, endPoint y: 117, distance: 13.4
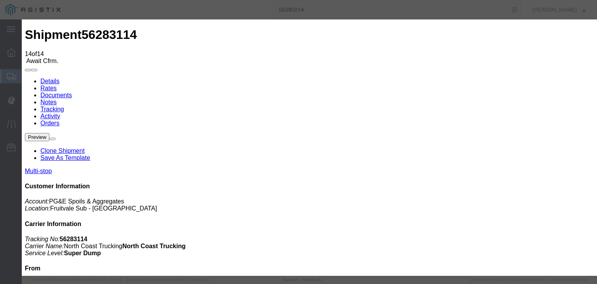
drag, startPoint x: 185, startPoint y: 39, endPoint x: 180, endPoint y: 34, distance: 7.2
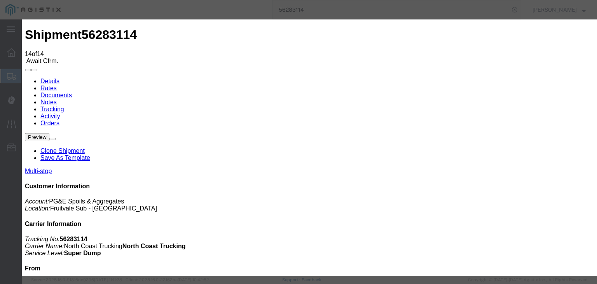
drag, startPoint x: 389, startPoint y: 98, endPoint x: 391, endPoint y: 103, distance: 5.2
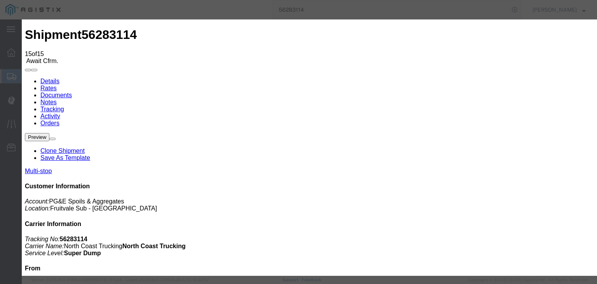
drag, startPoint x: 259, startPoint y: 91, endPoint x: 262, endPoint y: 101, distance: 10.5
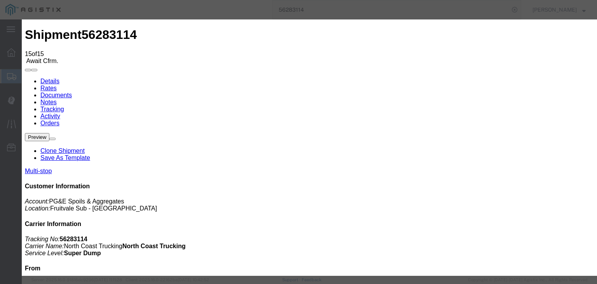
drag, startPoint x: 230, startPoint y: 112, endPoint x: 225, endPoint y: 117, distance: 6.3
drag, startPoint x: 390, startPoint y: 95, endPoint x: 393, endPoint y: 103, distance: 8.5
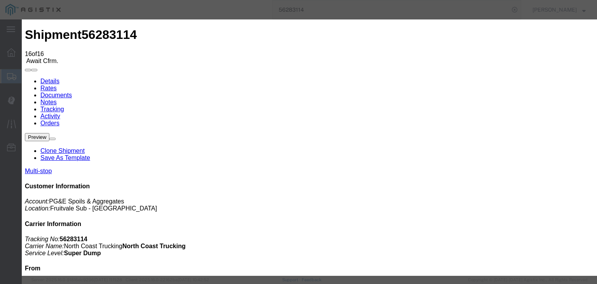
drag, startPoint x: 201, startPoint y: 112, endPoint x: 201, endPoint y: 116, distance: 4.3
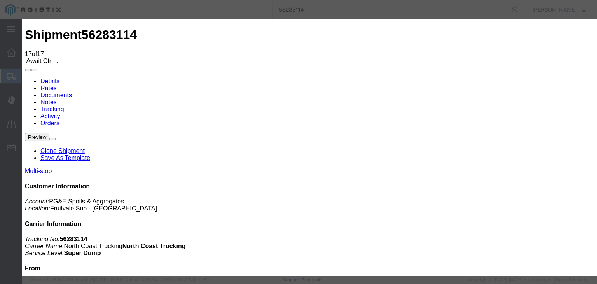
drag, startPoint x: 234, startPoint y: 114, endPoint x: 231, endPoint y: 117, distance: 4.1
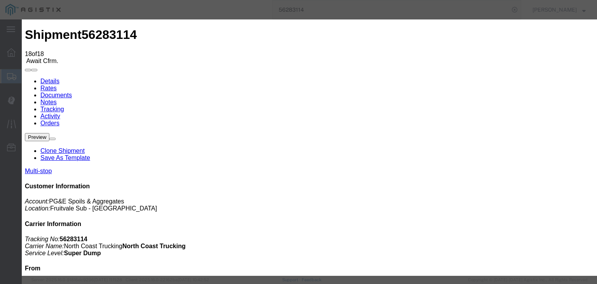
drag, startPoint x: 208, startPoint y: 171, endPoint x: 266, endPoint y: 101, distance: 90.0
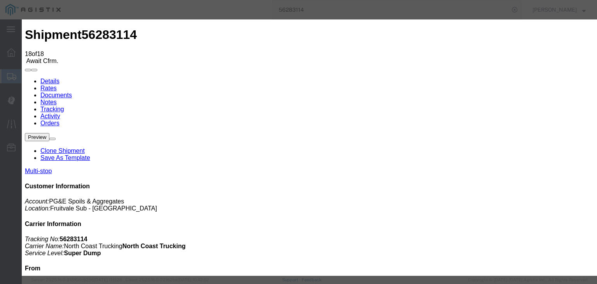
drag, startPoint x: 263, startPoint y: 94, endPoint x: 262, endPoint y: 103, distance: 9.0
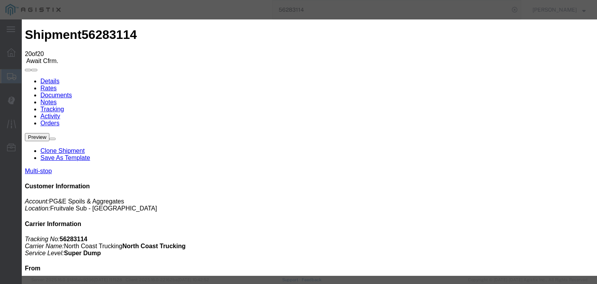
drag, startPoint x: 480, startPoint y: 234, endPoint x: 484, endPoint y: 213, distance: 21.0
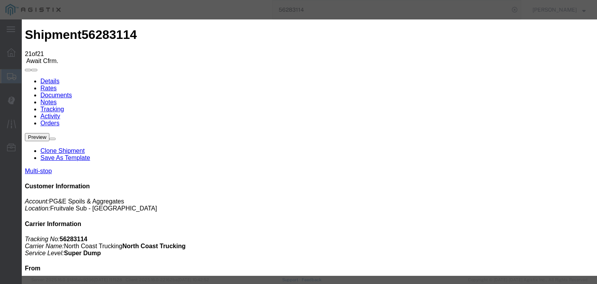
drag, startPoint x: 230, startPoint y: 39, endPoint x: 246, endPoint y: 27, distance: 20.2
drag, startPoint x: 224, startPoint y: 155, endPoint x: 277, endPoint y: 82, distance: 90.2
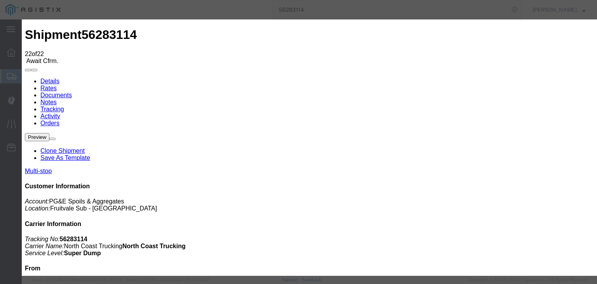
drag, startPoint x: 211, startPoint y: 111, endPoint x: 211, endPoint y: 117, distance: 5.8
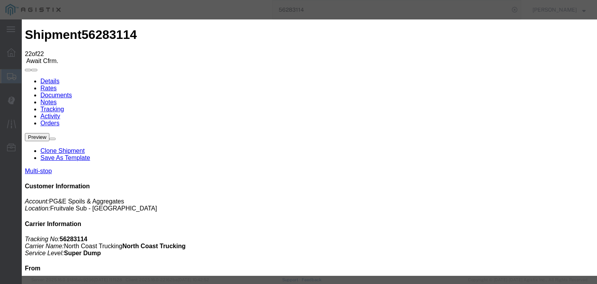
drag, startPoint x: 389, startPoint y: 99, endPoint x: 391, endPoint y: 103, distance: 4.7
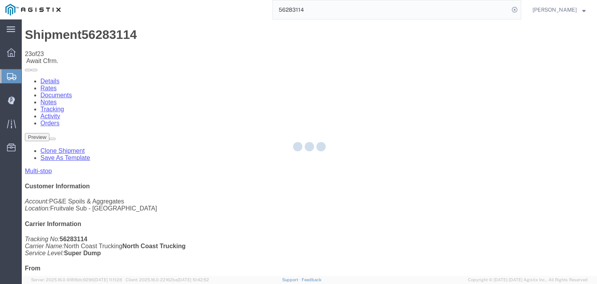
click at [401, 75] on div at bounding box center [309, 147] width 575 height 256
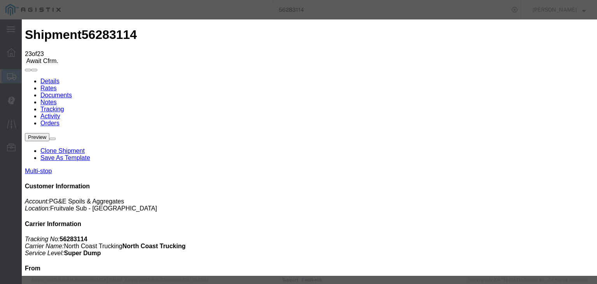
drag, startPoint x: 410, startPoint y: 98, endPoint x: 414, endPoint y: 103, distance: 5.9
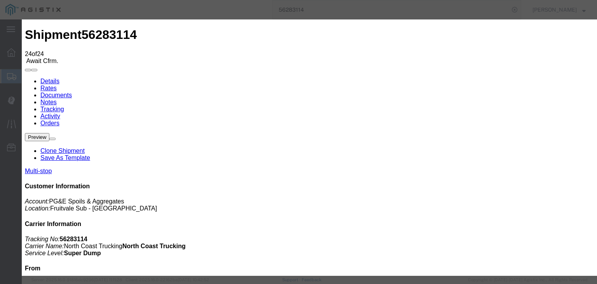
drag, startPoint x: 389, startPoint y: 98, endPoint x: 389, endPoint y: 102, distance: 4.7
